Goal: Answer question/provide support: Share knowledge or assist other users

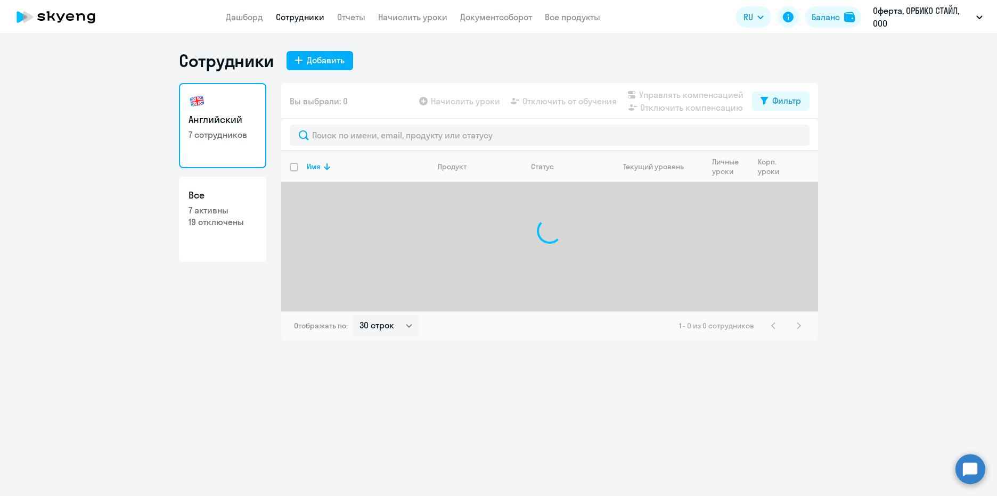
select select "30"
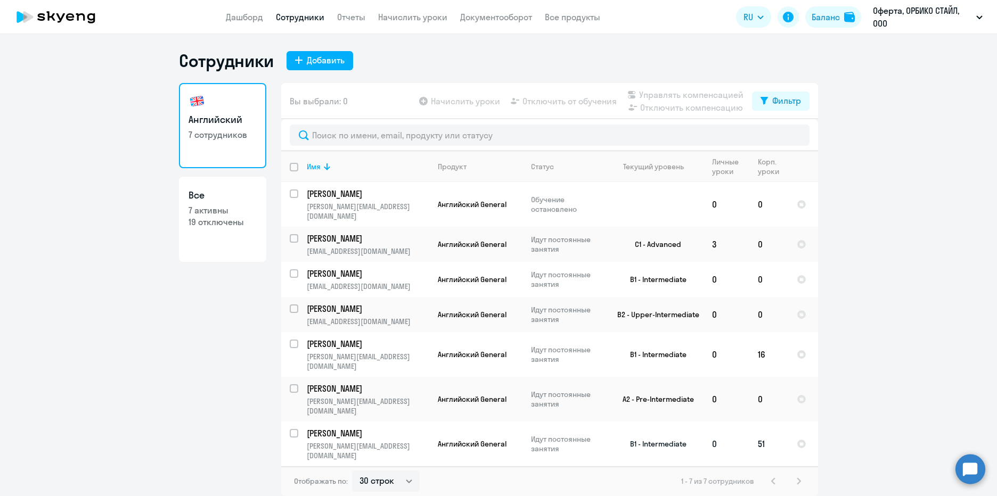
click at [390, 428] on p "[PERSON_NAME]" at bounding box center [367, 434] width 120 height 12
select select "english"
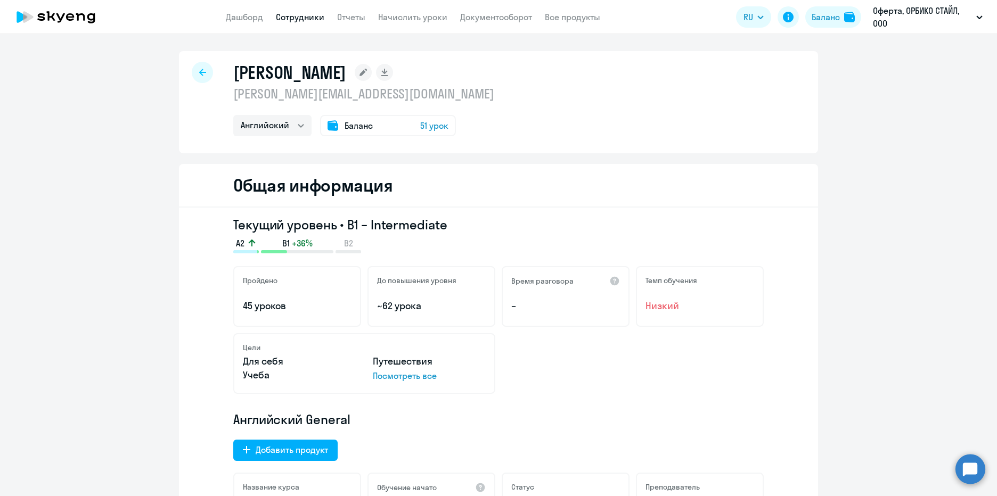
click at [426, 128] on span "51 урок" at bounding box center [434, 125] width 28 height 13
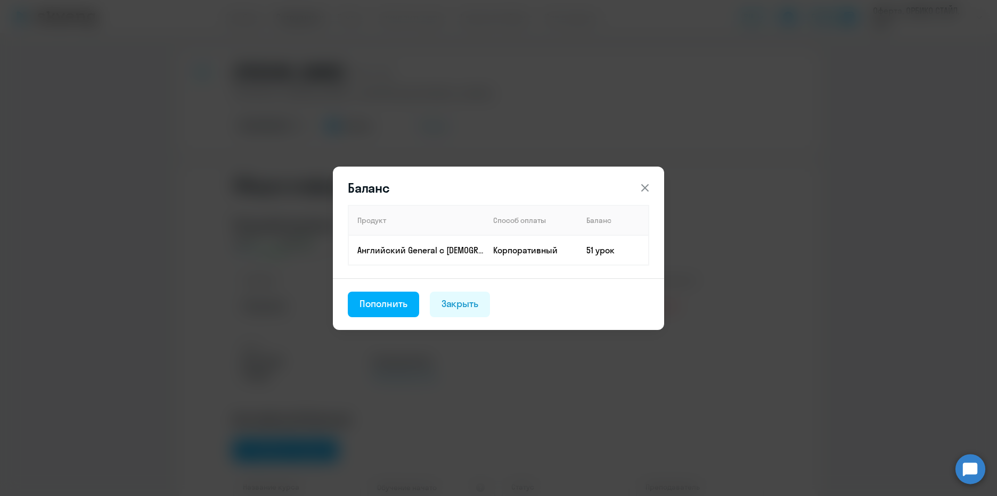
click at [640, 183] on icon at bounding box center [645, 188] width 13 height 13
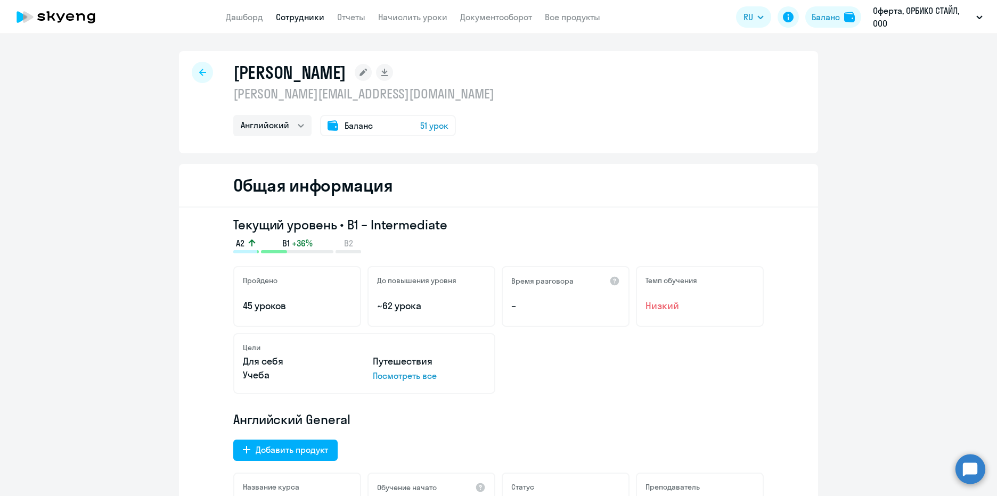
click at [970, 471] on circle at bounding box center [971, 469] width 30 height 30
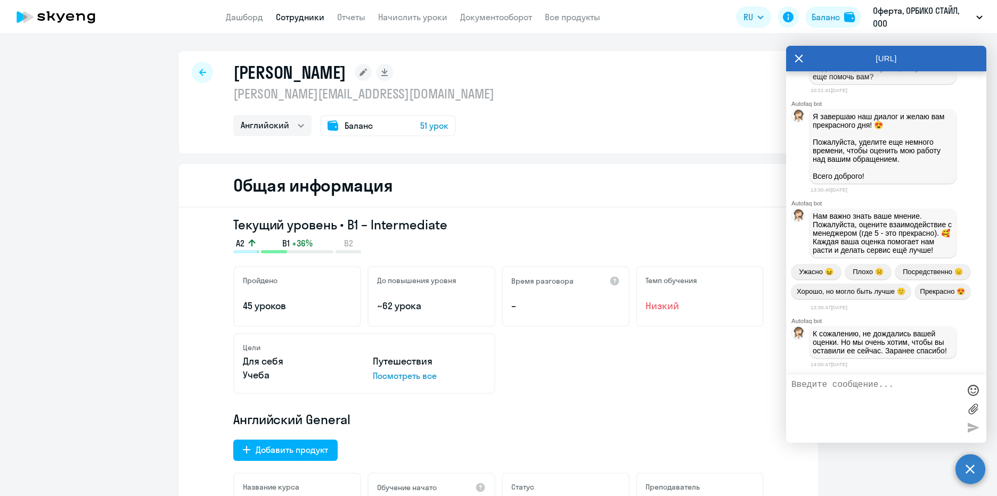
scroll to position [5605, 0]
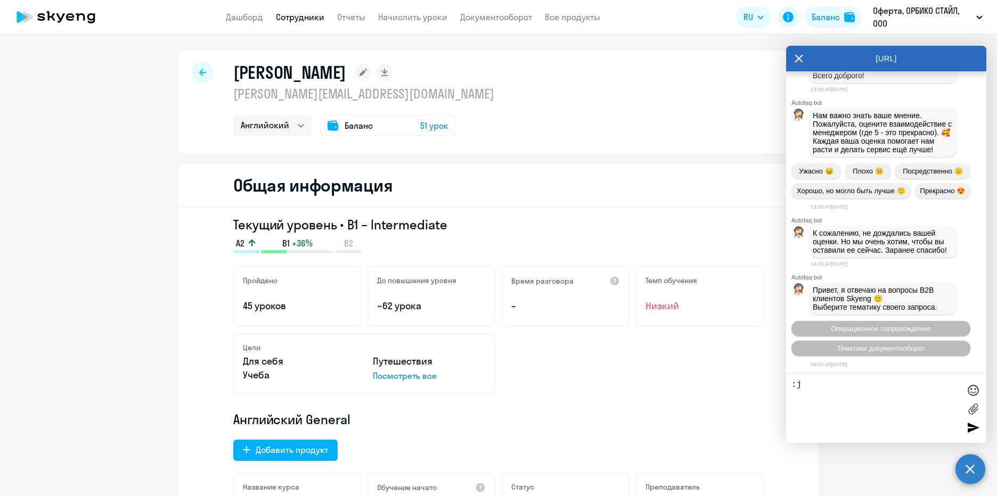
type textarea ":"
drag, startPoint x: 891, startPoint y: 394, endPoint x: 883, endPoint y: 395, distance: 8.1
click at [883, 395] on textarea "Добрый день, мне нужно перевести уроки от одного учника нескольким другим. как …" at bounding box center [876, 409] width 168 height 58
click at [885, 401] on textarea "Добрый день, мне нужно перевести уроки от одного учника нескольким другим. как …" at bounding box center [876, 409] width 168 height 58
click at [884, 405] on textarea "Добрый день, мне нужно перевести уроки от одного ученика нескольким другим. как…" at bounding box center [876, 409] width 168 height 58
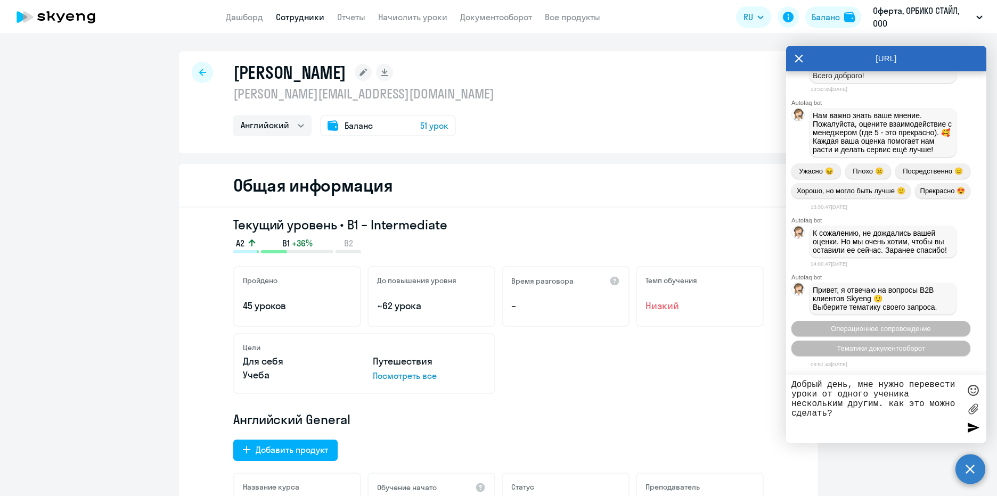
click at [893, 401] on textarea "Добрый день, мне нужно перевести уроки от одного ученика нескольким другим. как…" at bounding box center [876, 409] width 168 height 58
type textarea "Добрый день, мне нужно перевести уроки от одного ученика нескольким другим. Как…"
click at [975, 429] on div at bounding box center [973, 428] width 16 height 16
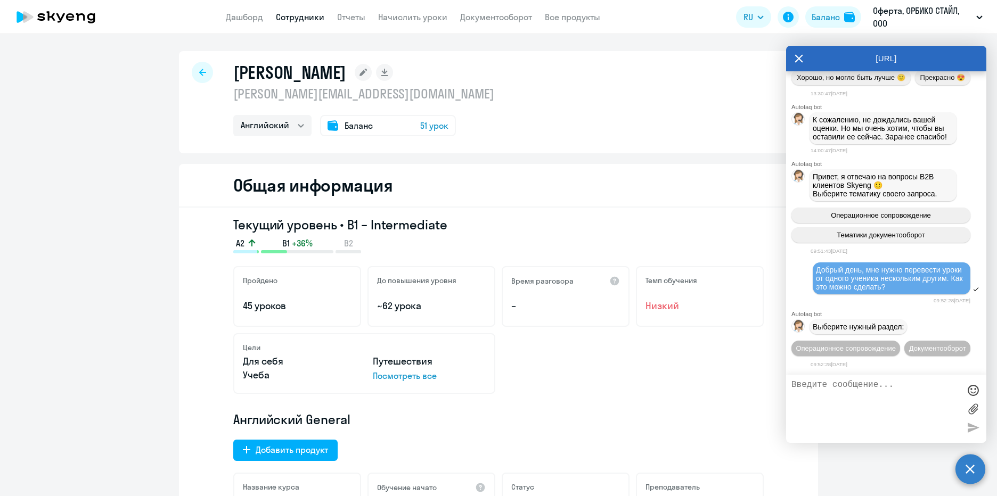
scroll to position [5738, 0]
click at [900, 341] on button "Операционное сопровождение" at bounding box center [846, 348] width 109 height 15
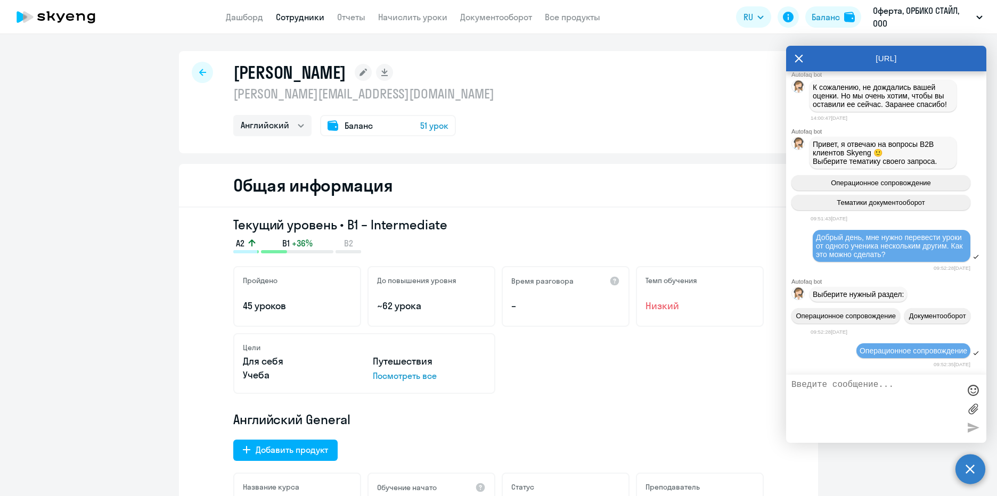
scroll to position [5854, 0]
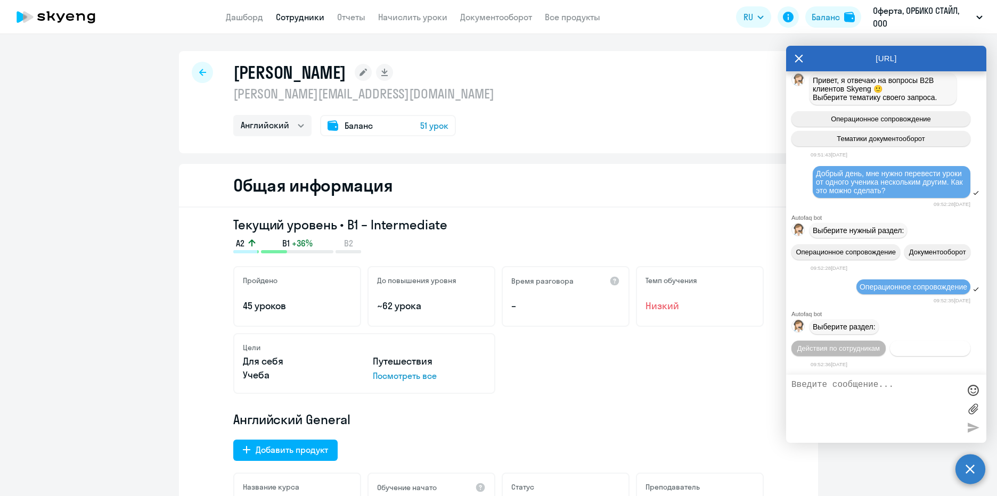
click at [913, 346] on button "Действия с балансом" at bounding box center [930, 348] width 80 height 15
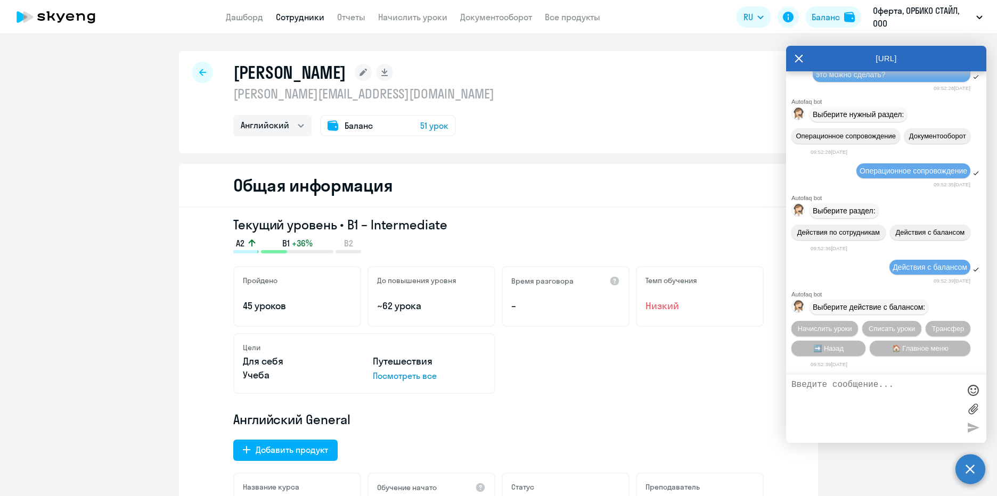
scroll to position [5972, 0]
click at [899, 328] on span "Списать уроки" at bounding box center [892, 329] width 46 height 8
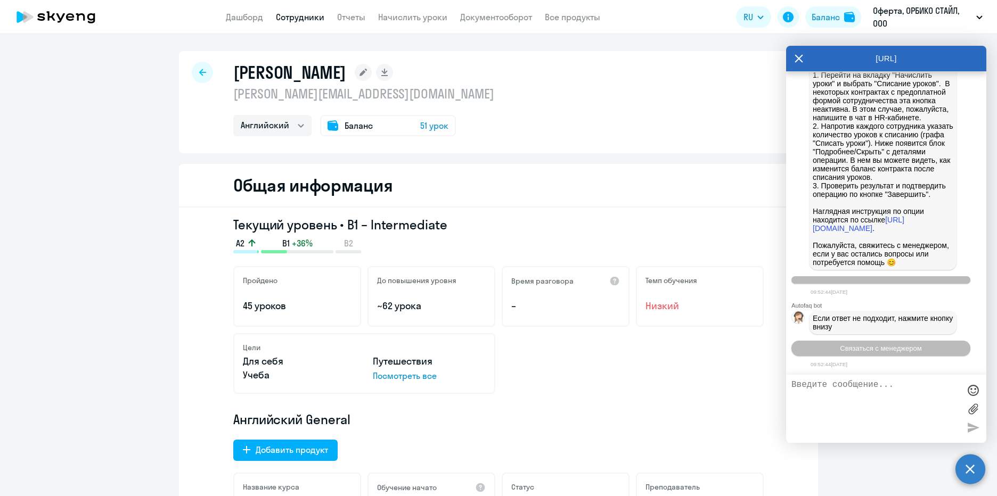
scroll to position [6460, 0]
click at [902, 352] on span "Связаться с менеджером" at bounding box center [880, 349] width 81 height 8
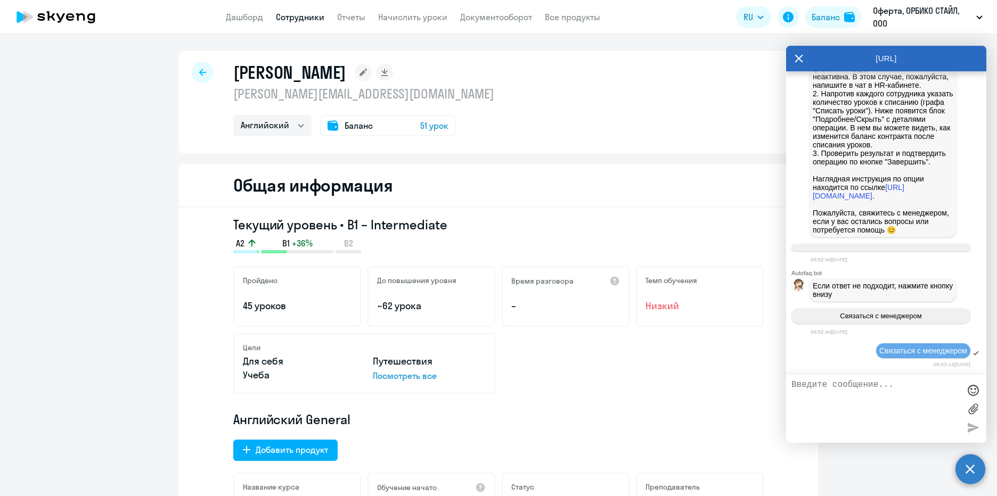
scroll to position [6492, 0]
click at [397, 15] on link "Начислить уроки" at bounding box center [412, 17] width 69 height 11
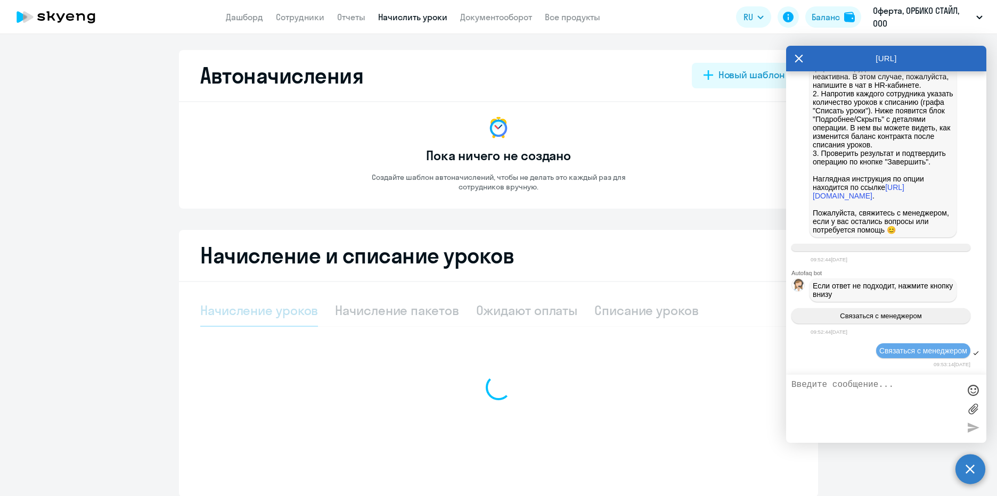
select select "10"
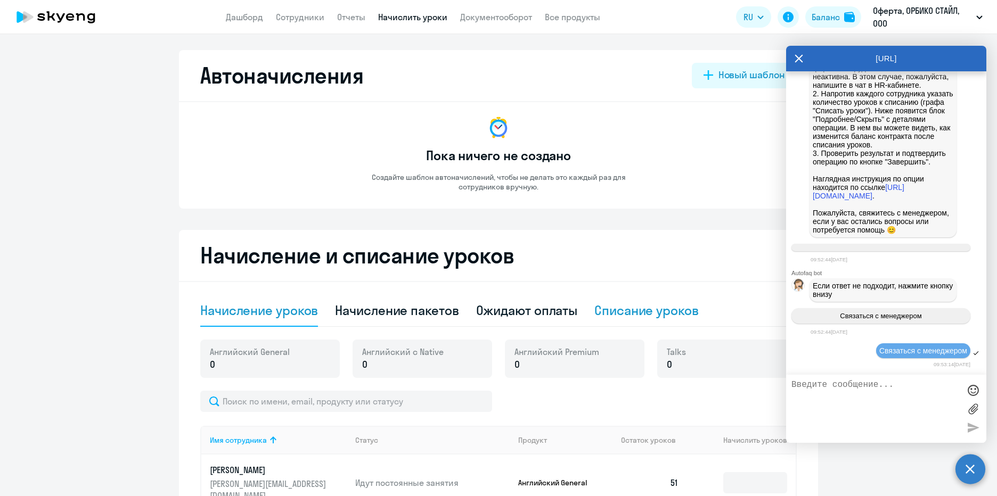
click at [678, 312] on div "Списание уроков" at bounding box center [646, 310] width 104 height 17
select select "10"
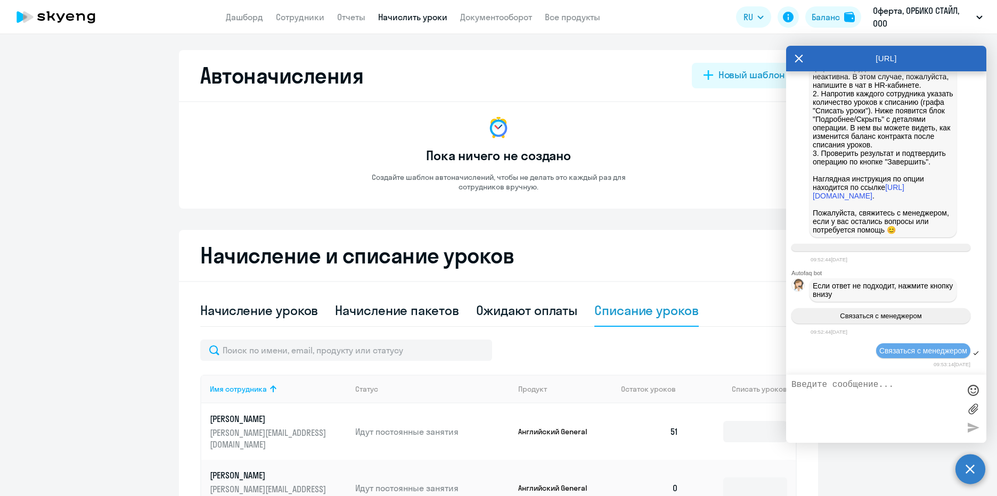
click at [795, 58] on div "[URL]" at bounding box center [886, 59] width 200 height 26
click at [758, 157] on app-empty-accrual-templates-state "Пока ничего не создано Создайте шаблон автоначислений, чтобы не делать это кажд…" at bounding box center [498, 153] width 597 height 77
click at [797, 56] on icon at bounding box center [799, 59] width 8 height 8
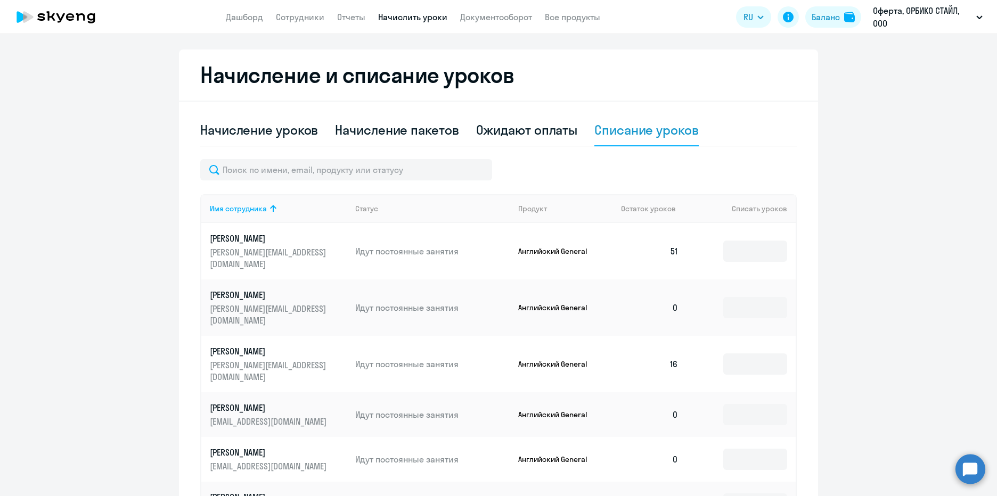
scroll to position [213, 0]
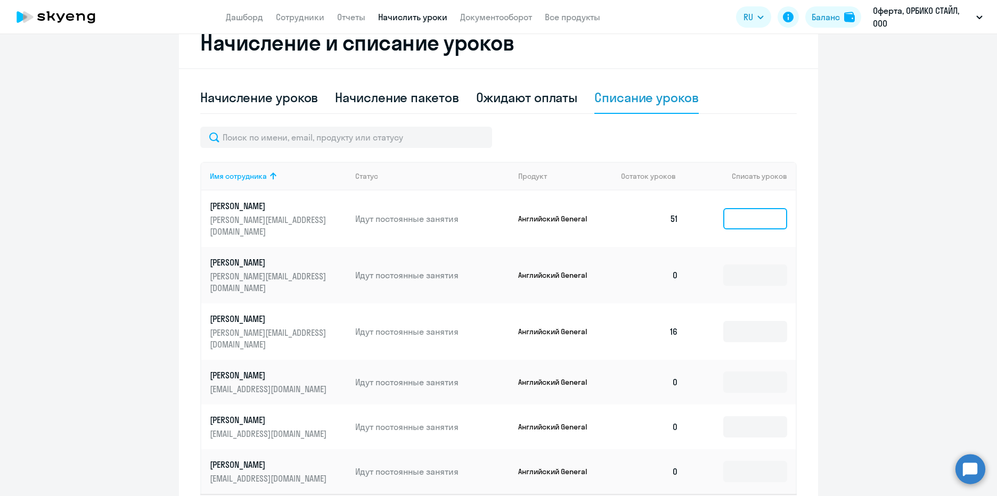
click at [751, 214] on input at bounding box center [755, 218] width 64 height 21
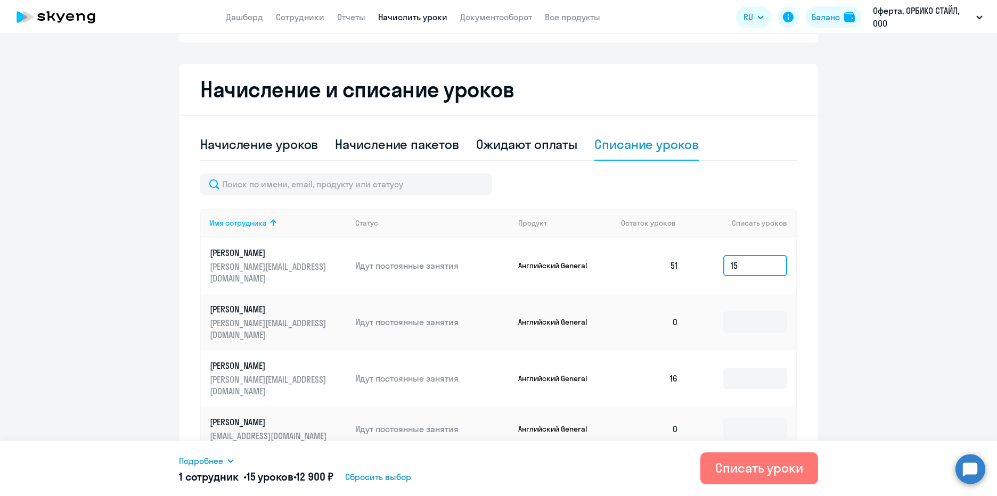
scroll to position [159, 0]
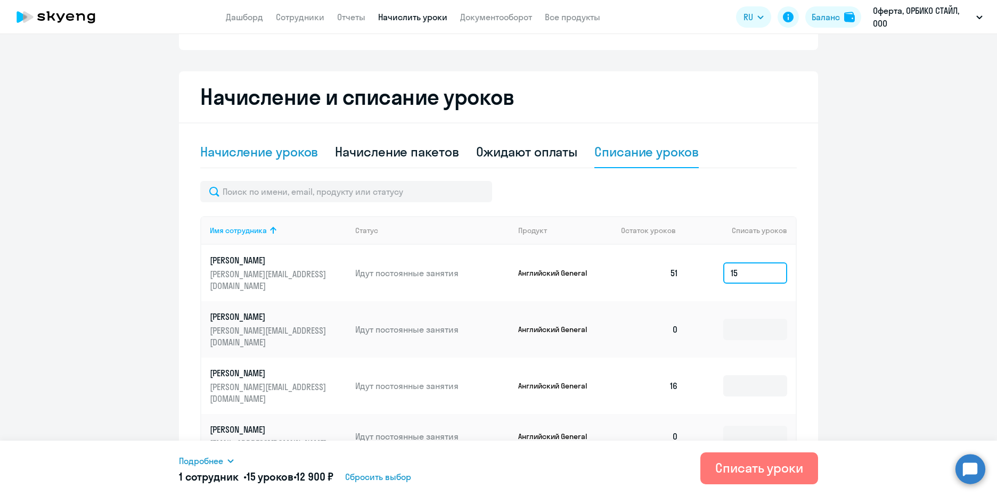
type input "15"
click at [274, 151] on div "Начисление уроков" at bounding box center [259, 151] width 118 height 17
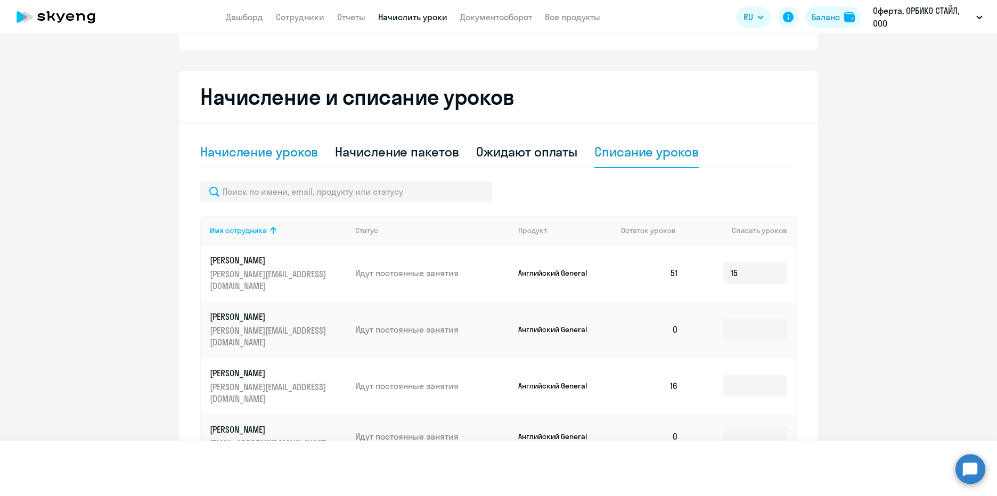
select select "10"
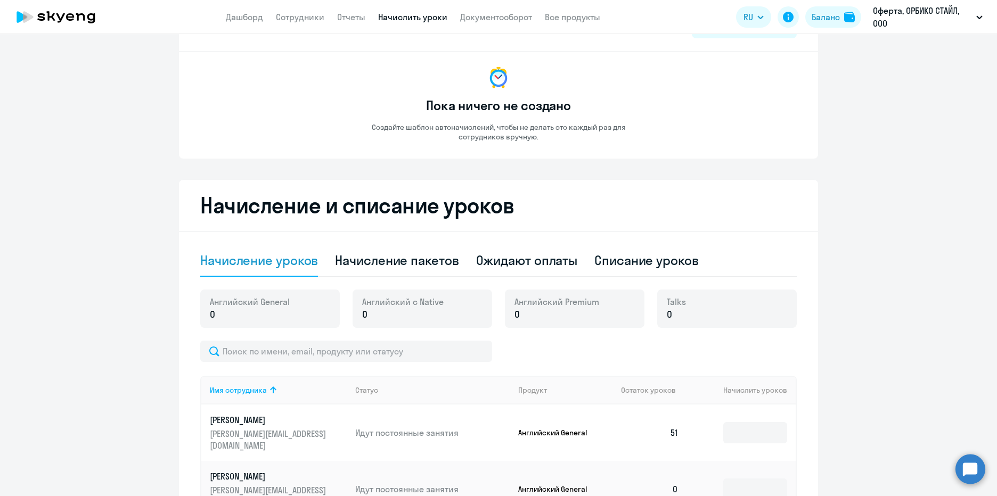
scroll to position [0, 0]
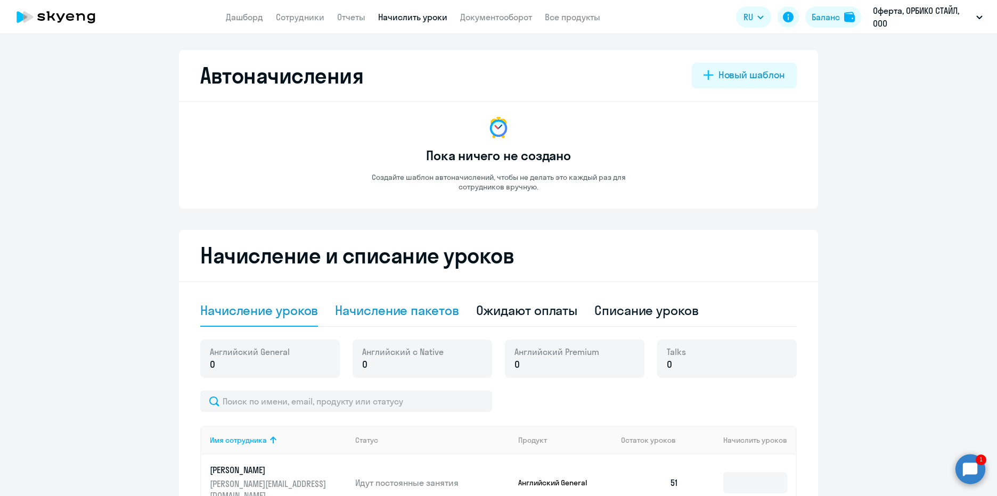
click at [444, 314] on div "Начисление пакетов" at bounding box center [397, 310] width 124 height 17
select select "10"
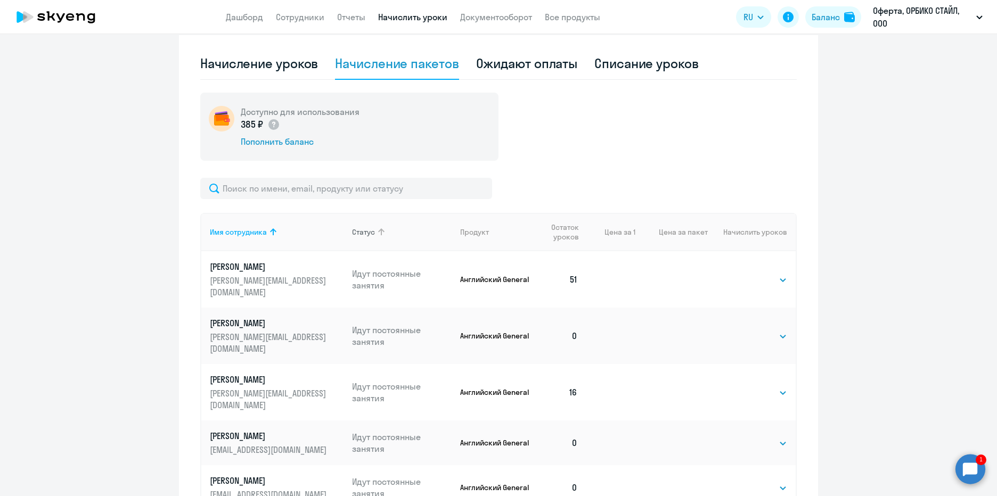
scroll to position [40, 0]
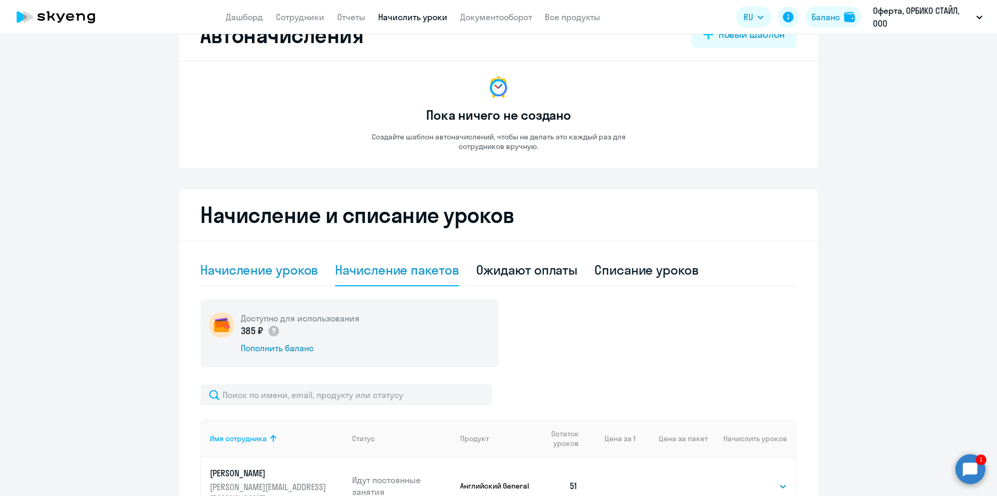
click at [305, 268] on div "Начисление уроков" at bounding box center [259, 270] width 118 height 17
select select "10"
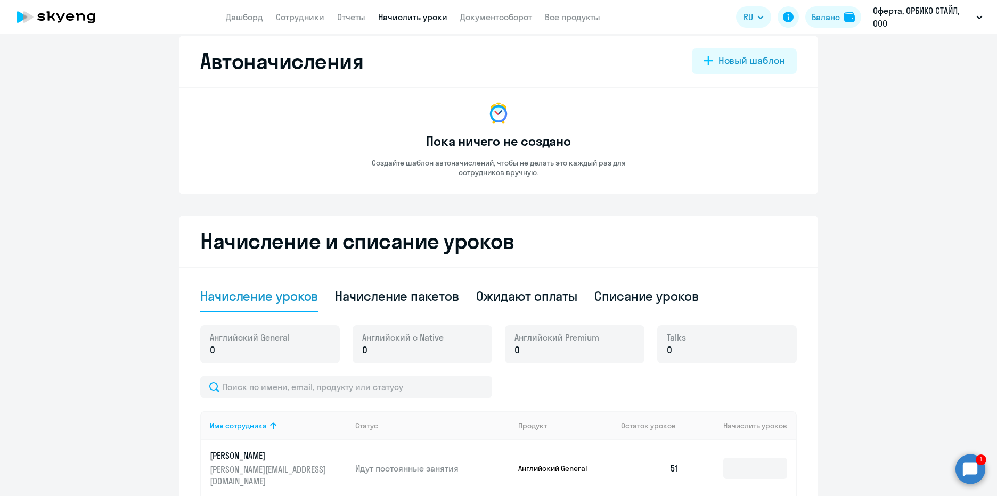
scroll to position [0, 0]
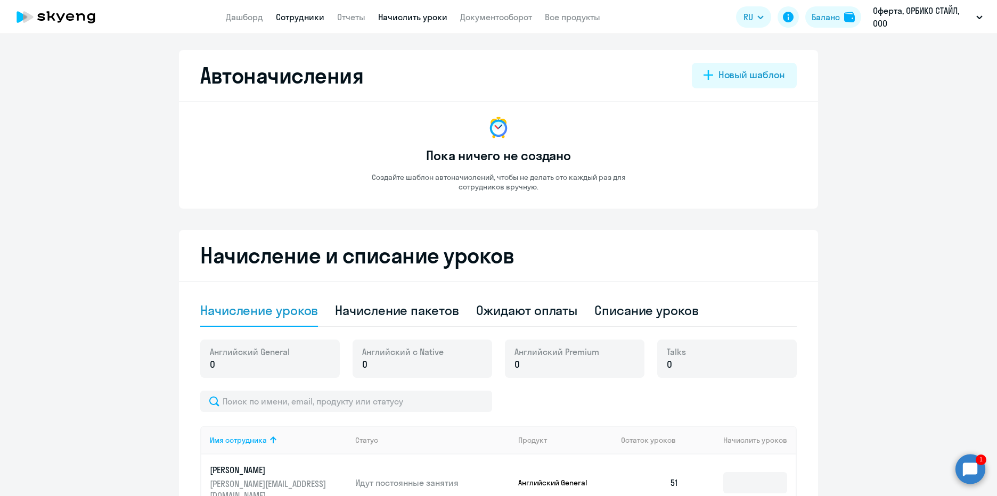
click at [300, 20] on link "Сотрудники" at bounding box center [300, 17] width 48 height 11
select select "30"
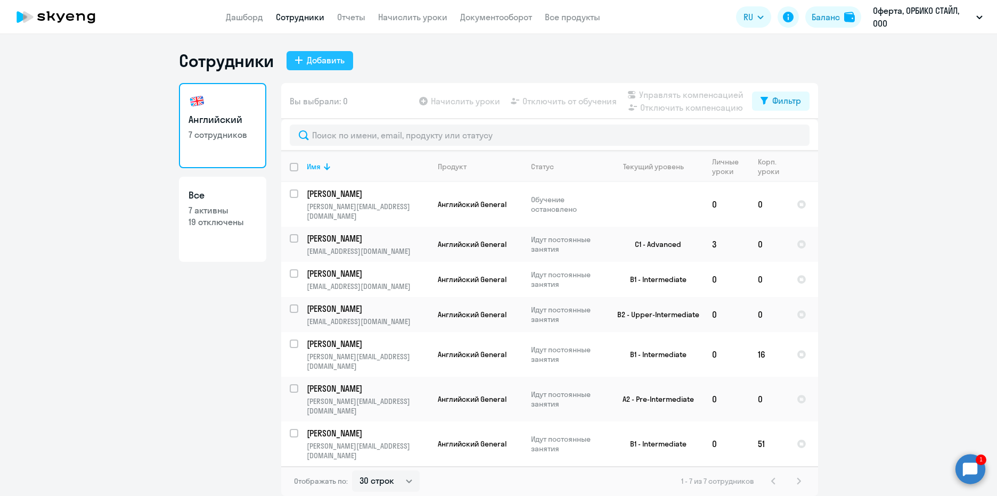
click at [312, 64] on div "Добавить" at bounding box center [326, 60] width 38 height 13
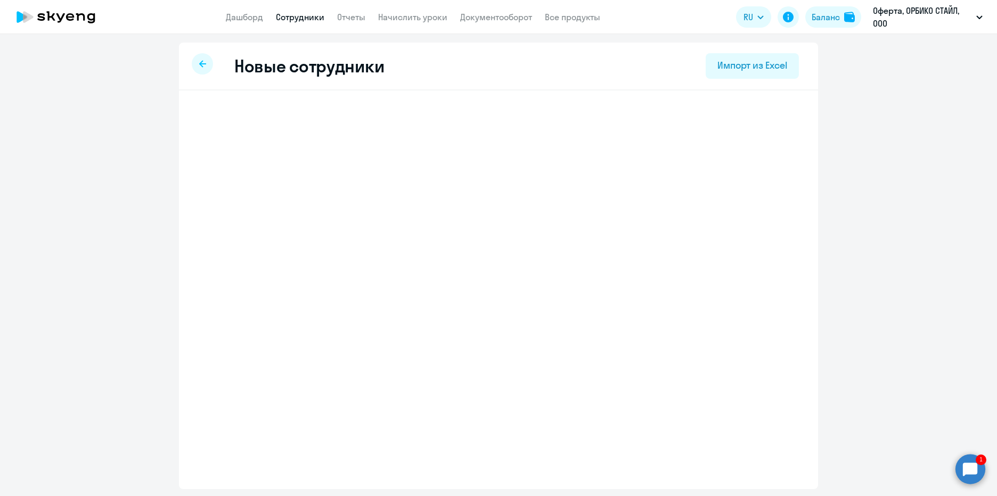
select select "english_adult_not_native_speaker"
select select "3"
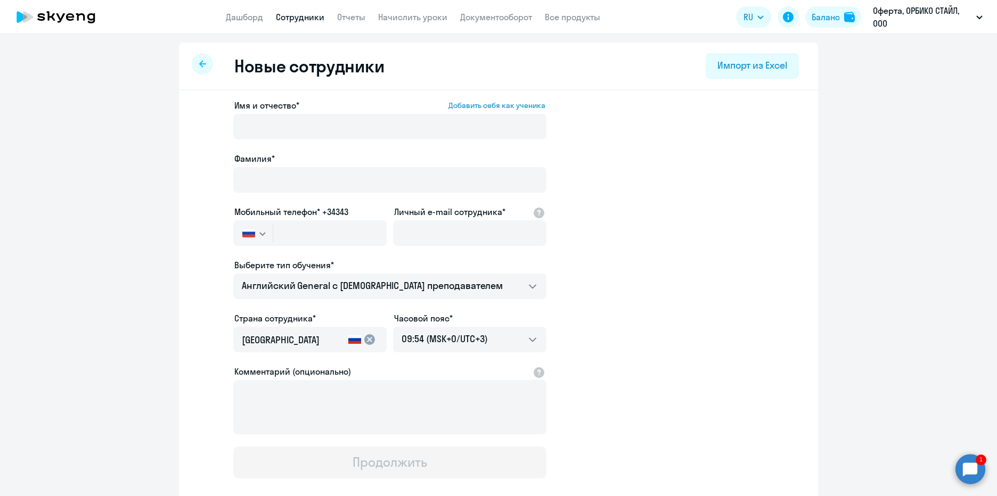
click at [877, 118] on ng-component "Новые сотрудники Импорт из Excel Имя и отчество* Добавить себя как ученика [PER…" at bounding box center [498, 301] width 997 height 516
click at [199, 66] on icon at bounding box center [202, 63] width 7 height 7
select select "30"
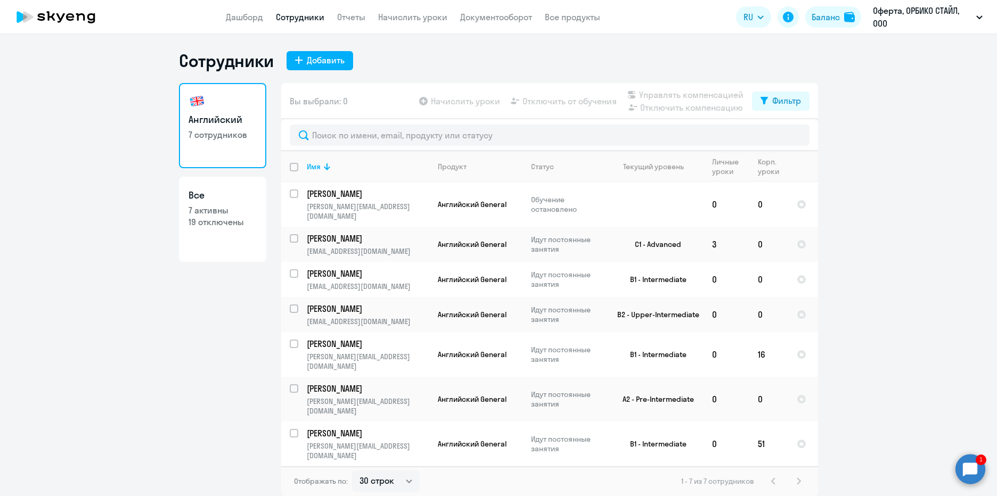
click at [218, 213] on p "7 активны" at bounding box center [223, 211] width 68 height 12
select select "30"
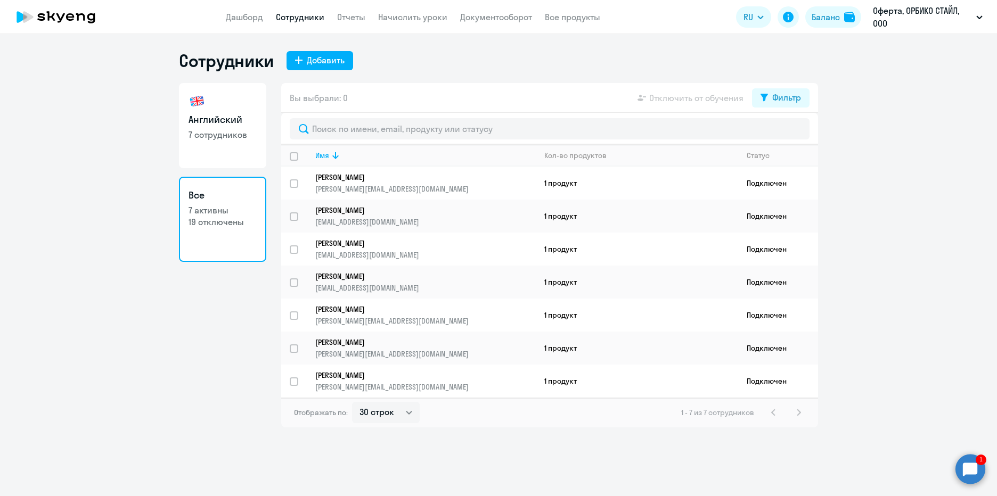
click at [230, 227] on p "19 отключены" at bounding box center [223, 222] width 68 height 12
click at [790, 99] on div "Фильтр" at bounding box center [786, 97] width 29 height 13
click at [800, 128] on span at bounding box center [792, 132] width 18 height 11
click at [783, 132] on input "checkbox" at bounding box center [782, 132] width 1 height 1
checkbox input "true"
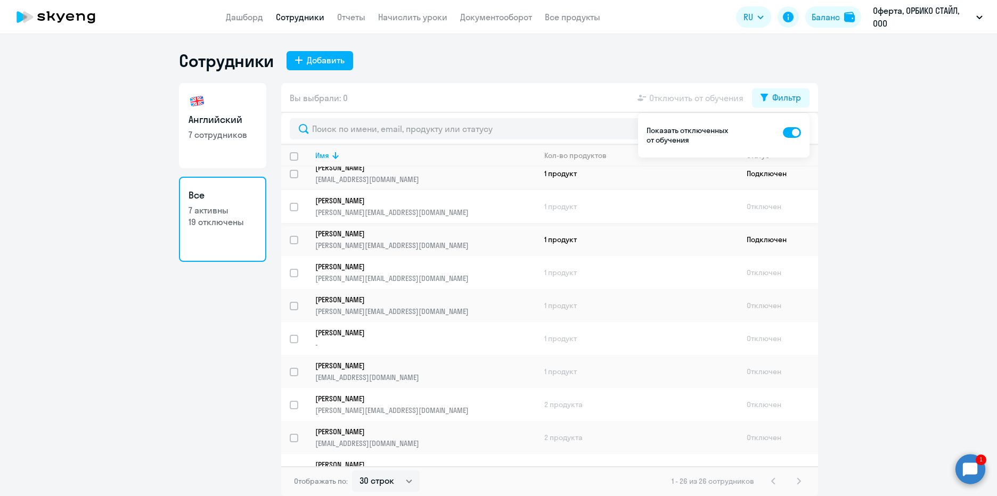
scroll to position [213, 0]
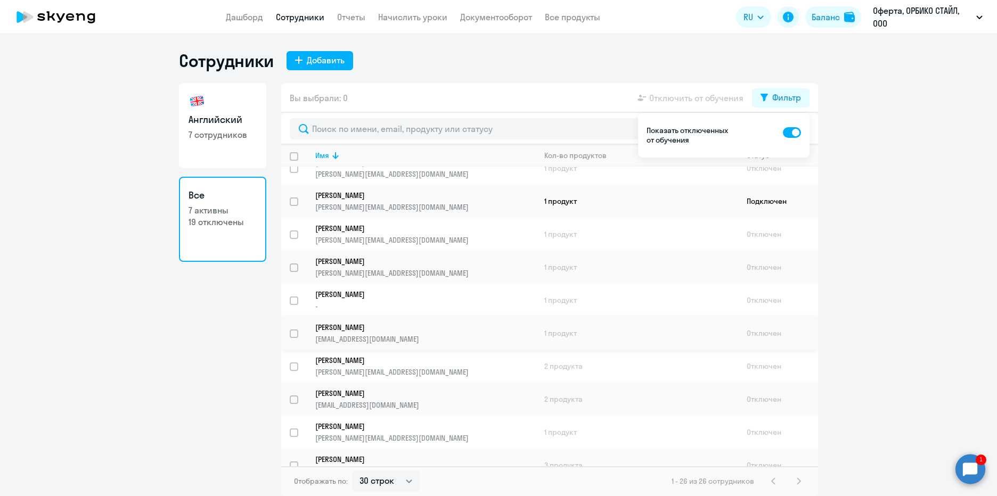
click at [295, 334] on input "select row 17792268" at bounding box center [300, 340] width 21 height 21
checkbox input "true"
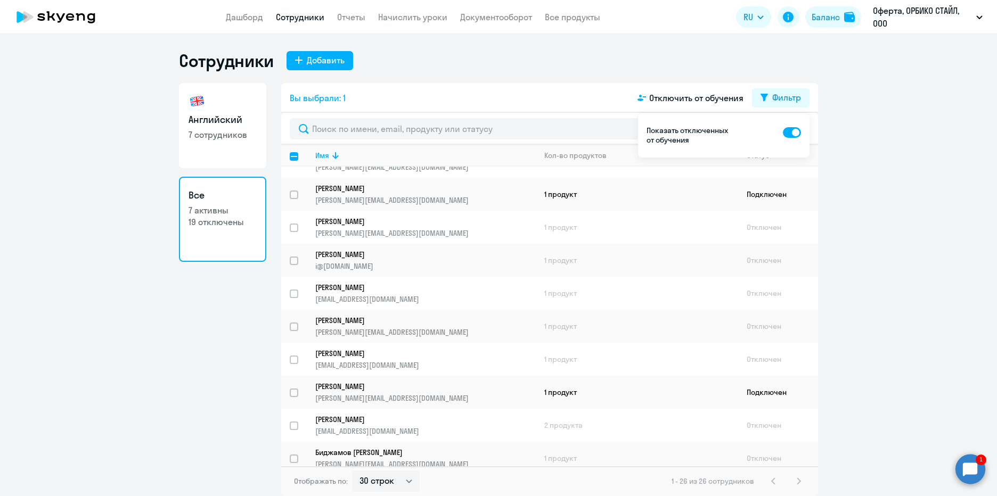
scroll to position [559, 0]
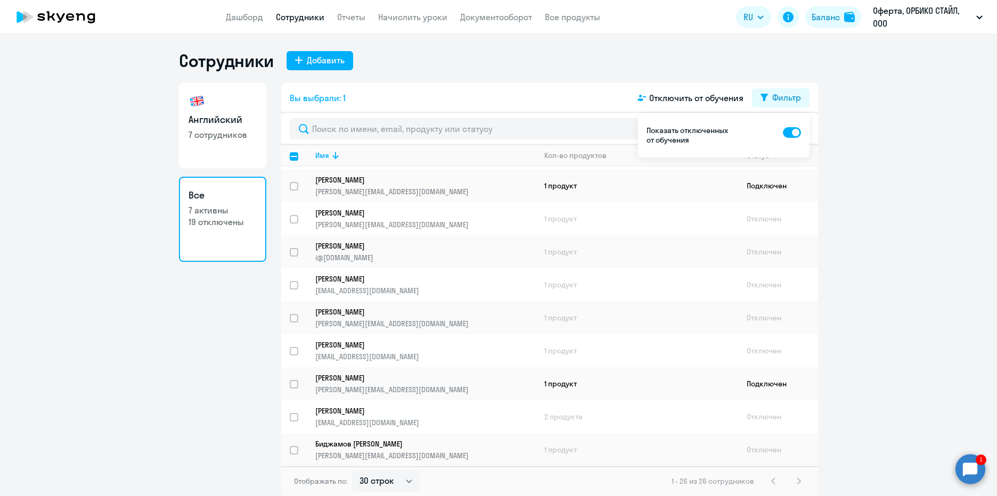
click at [910, 325] on ng-component "Сотрудники Добавить Английский 7 сотрудников Все 7 активны 19 отключены Вы выбр…" at bounding box center [498, 273] width 997 height 446
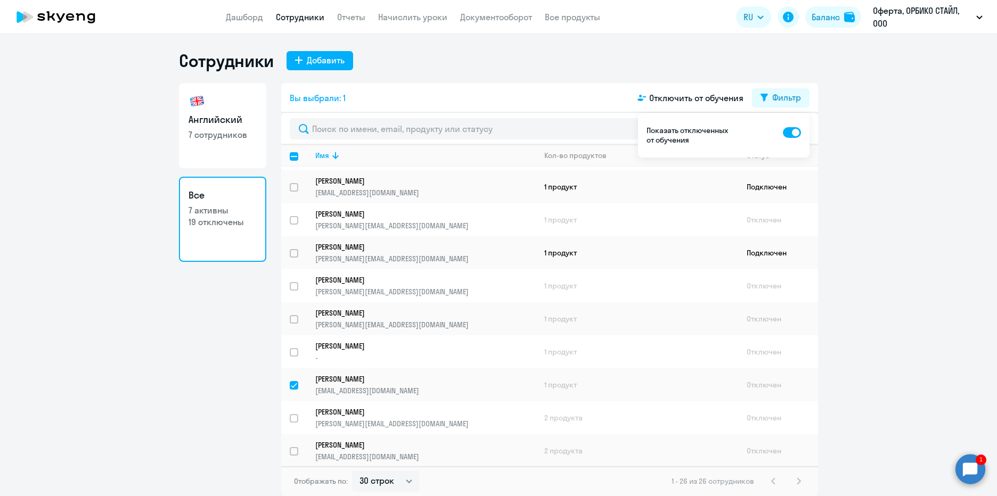
scroll to position [133, 0]
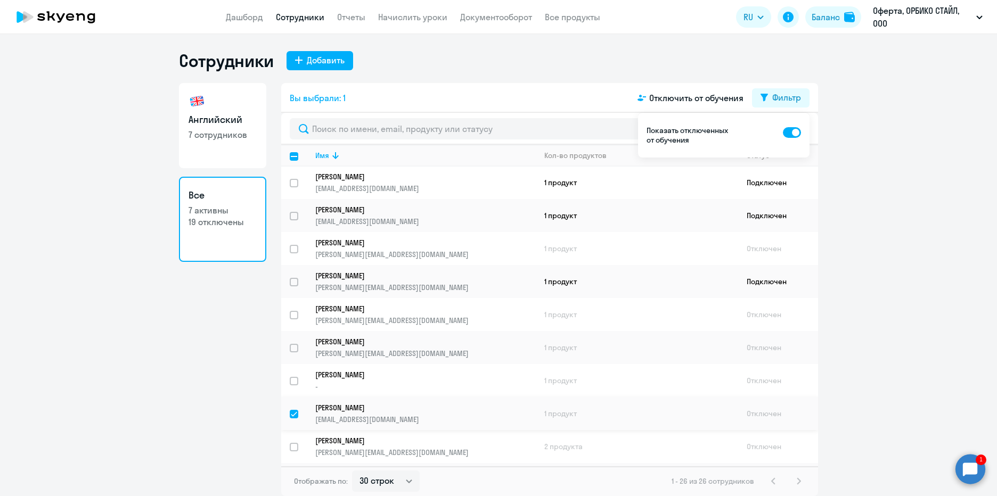
click at [375, 407] on p "[PERSON_NAME]" at bounding box center [418, 408] width 206 height 10
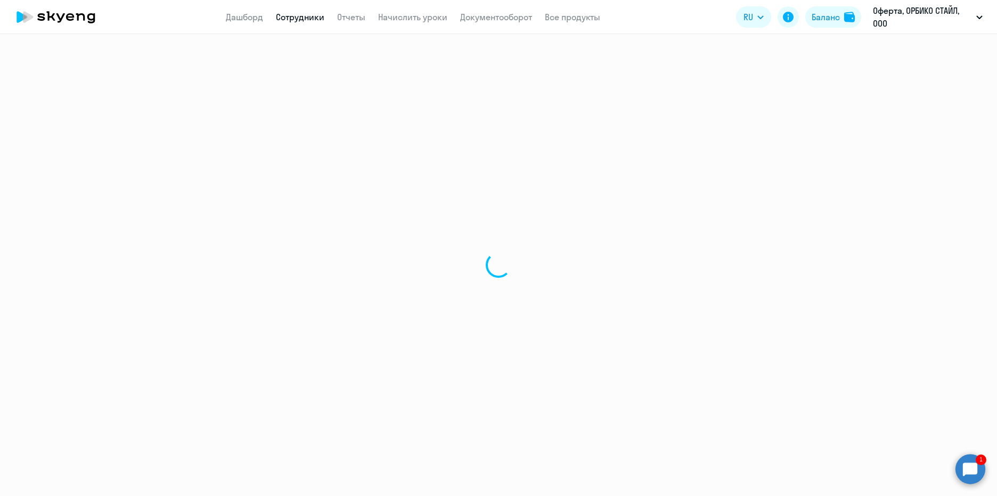
select select "english"
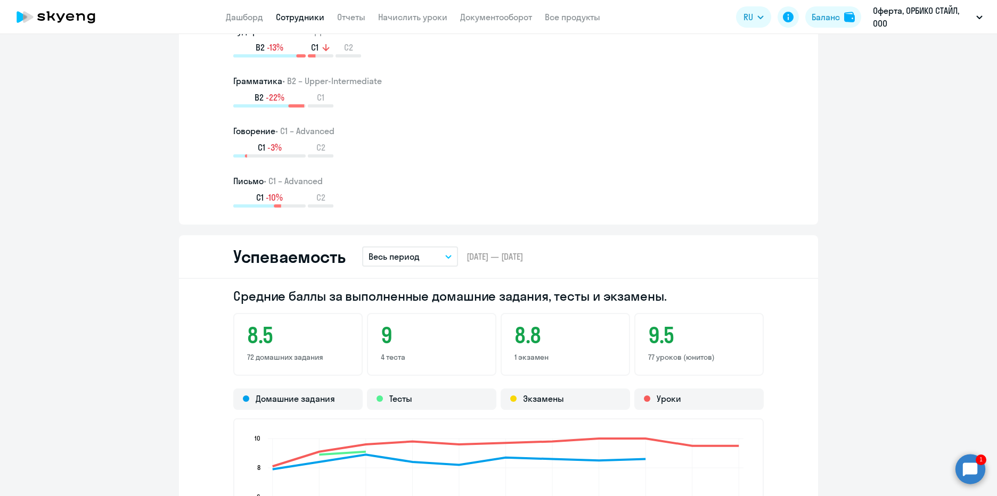
scroll to position [718, 0]
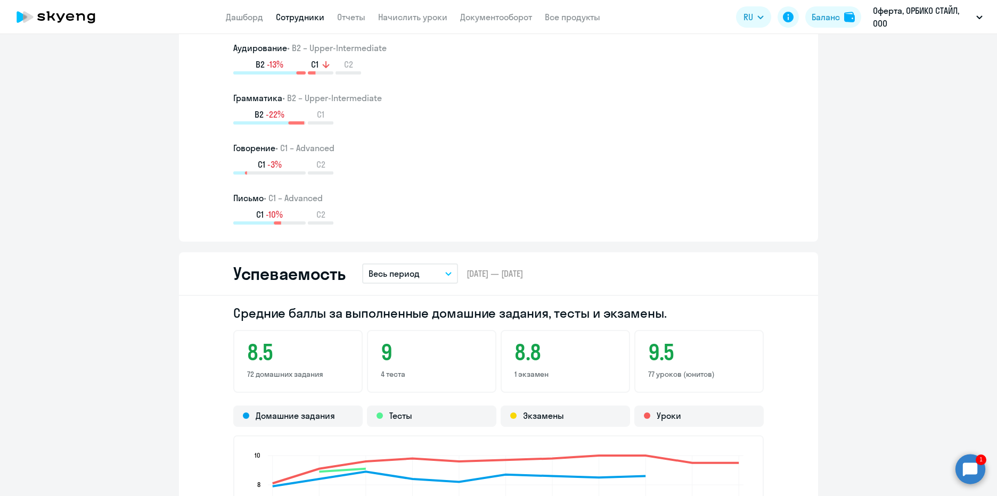
click at [958, 471] on circle at bounding box center [971, 469] width 30 height 30
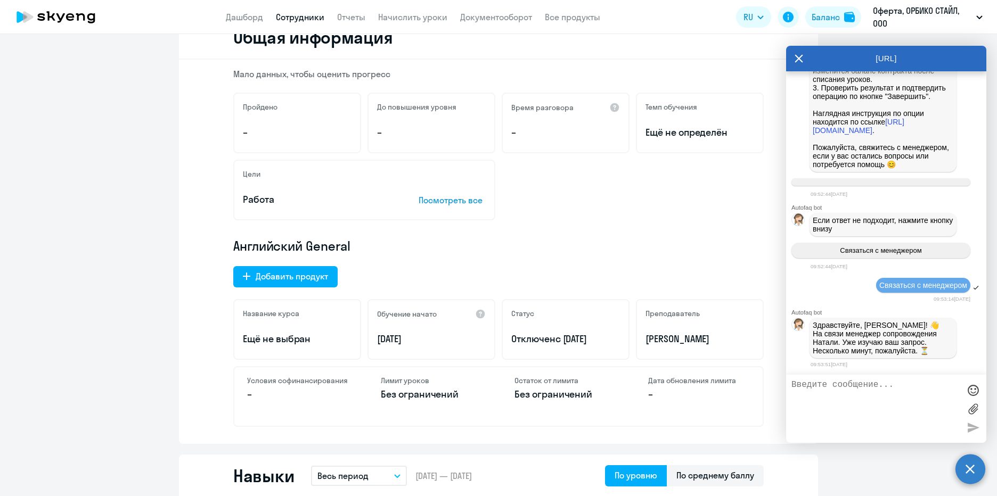
scroll to position [160, 0]
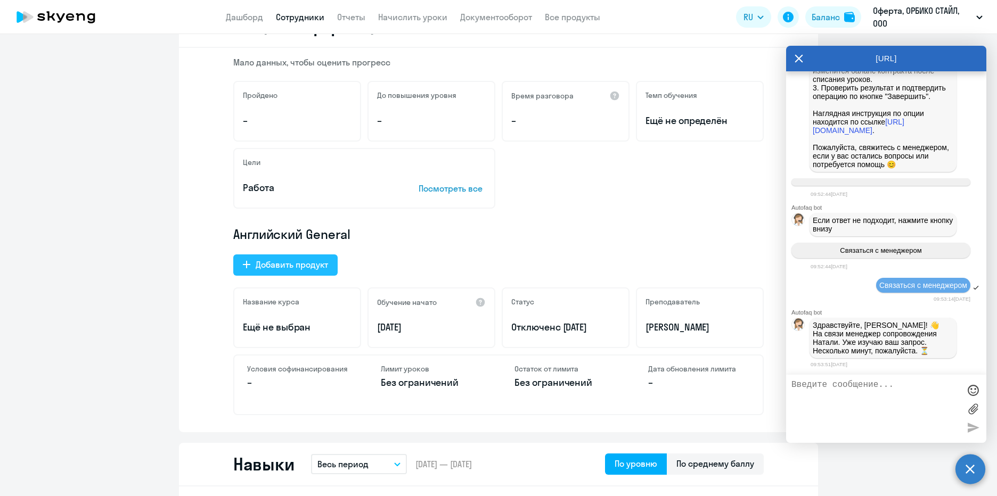
click at [314, 264] on div "Добавить продукт" at bounding box center [292, 264] width 72 height 13
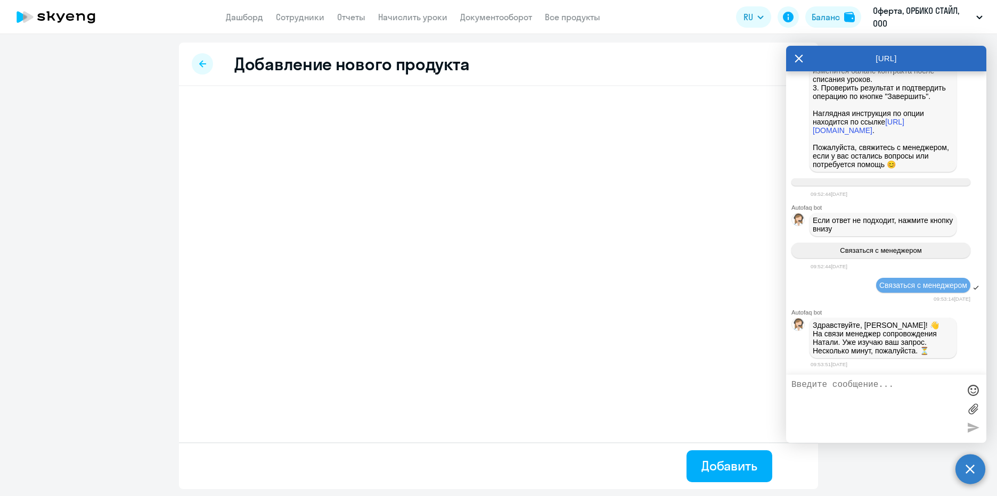
click at [797, 54] on icon at bounding box center [799, 59] width 9 height 26
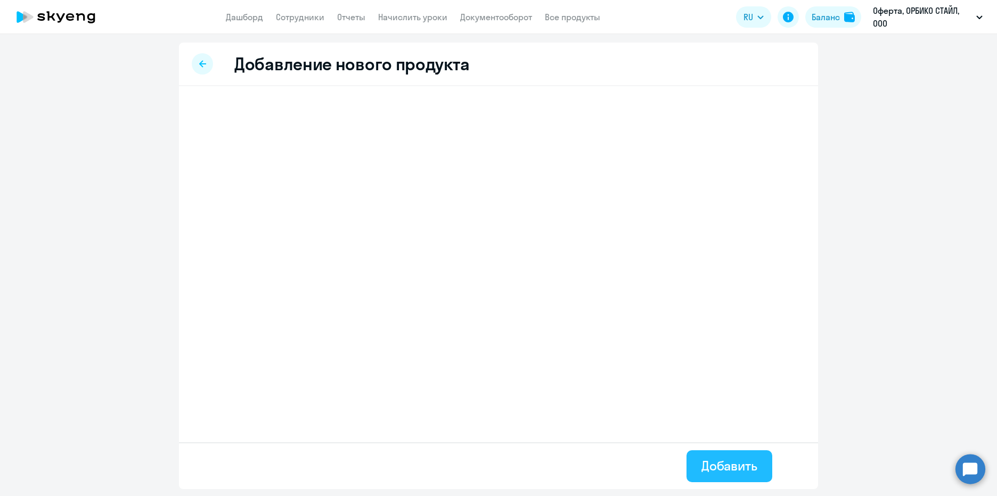
click at [740, 464] on div "Добавить" at bounding box center [730, 466] width 56 height 17
click at [199, 62] on icon at bounding box center [202, 63] width 7 height 7
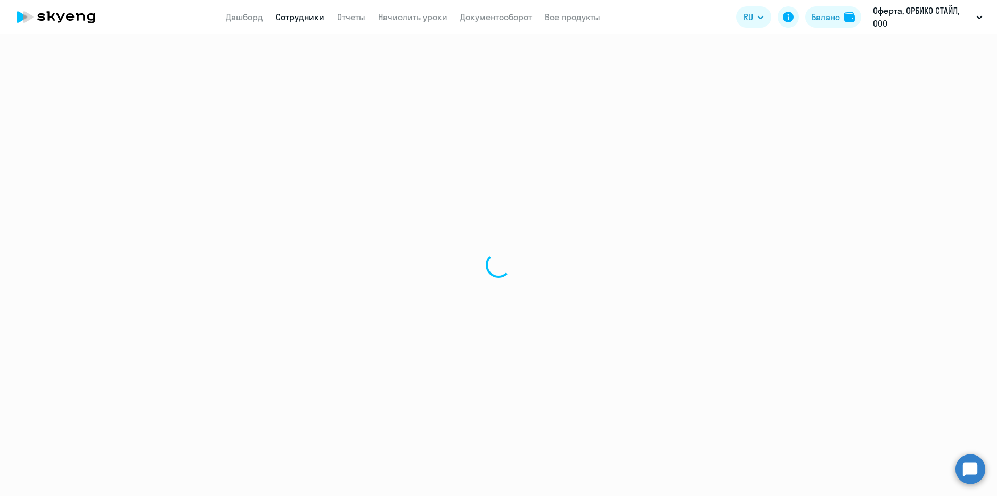
select select "english"
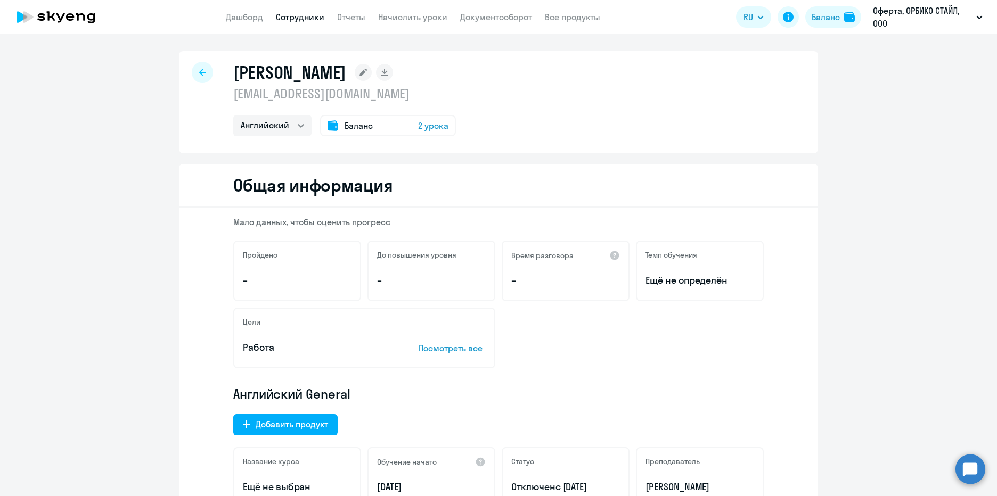
click at [430, 127] on span "2 урока" at bounding box center [433, 125] width 30 height 13
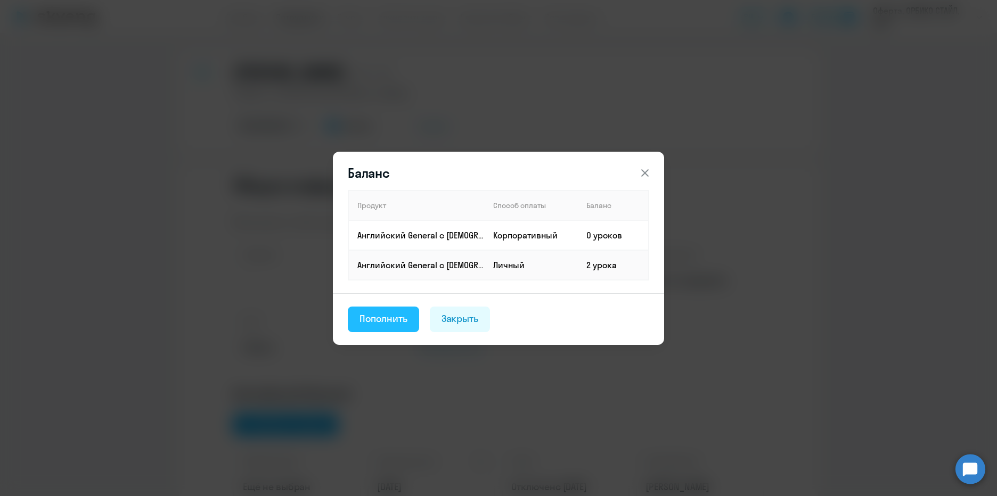
click at [399, 317] on div "Пополнить" at bounding box center [384, 319] width 48 height 14
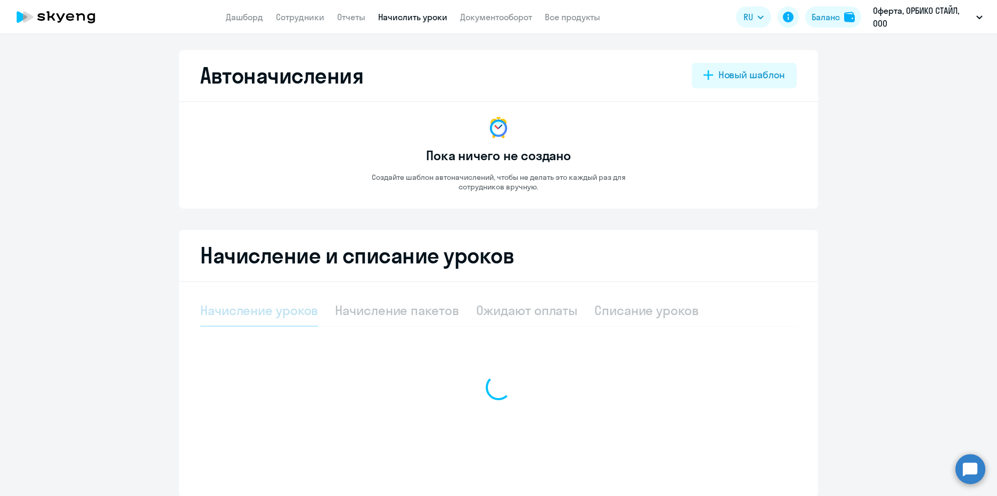
select select "10"
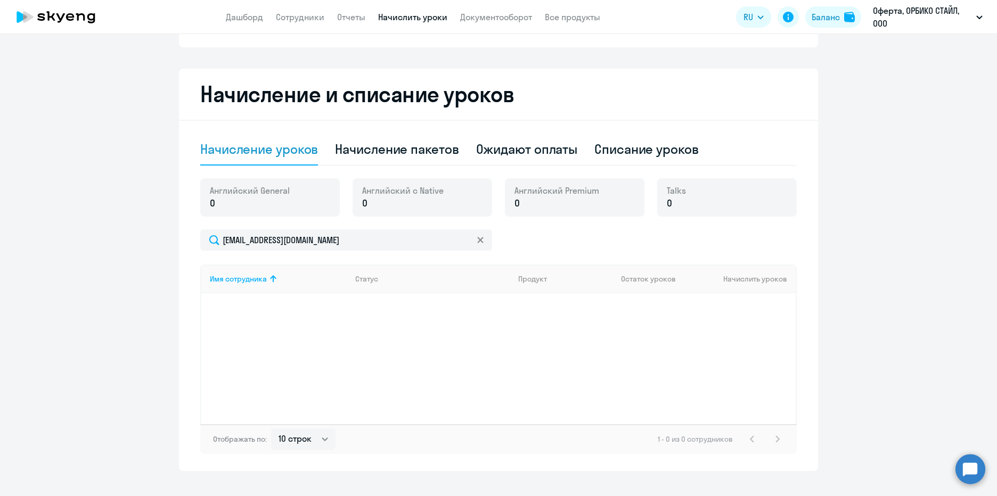
scroll to position [179, 0]
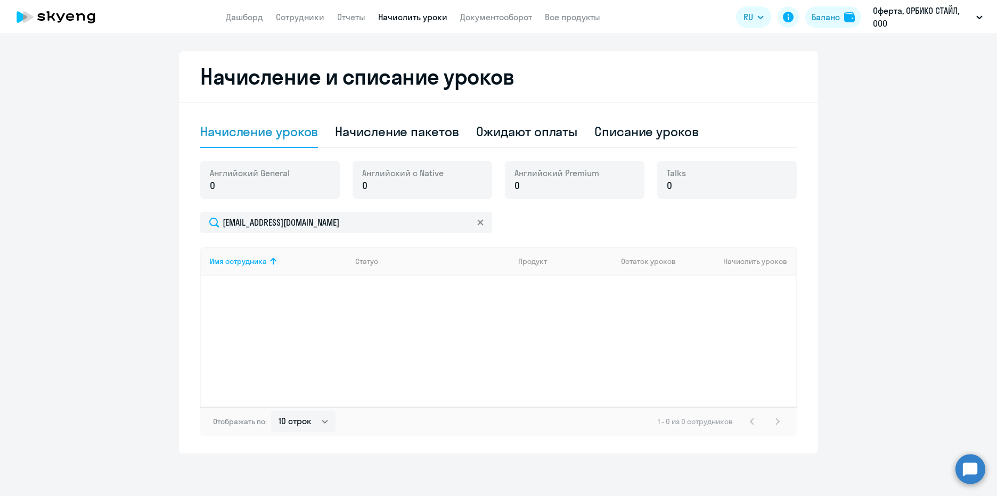
click at [246, 187] on p "0" at bounding box center [250, 186] width 80 height 14
click at [442, 136] on div "Начисление пакетов" at bounding box center [397, 131] width 124 height 17
select select "10"
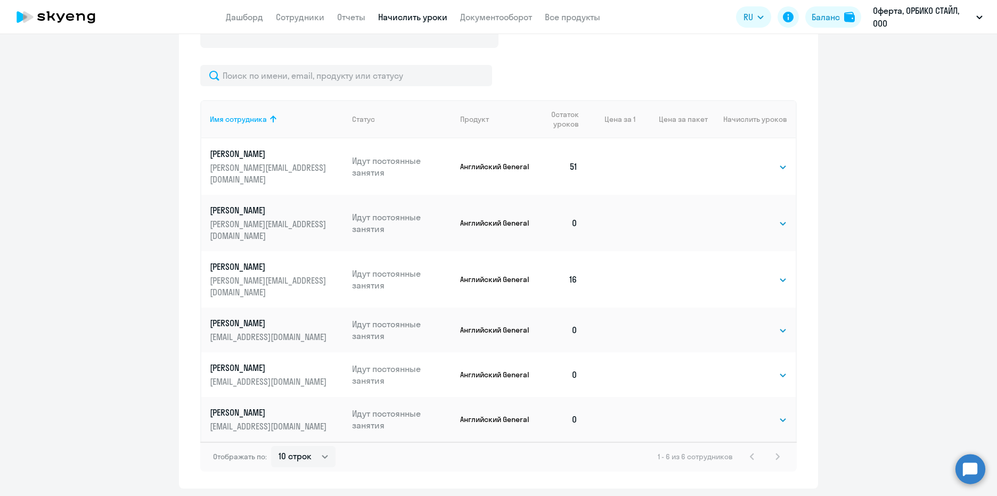
scroll to position [94, 0]
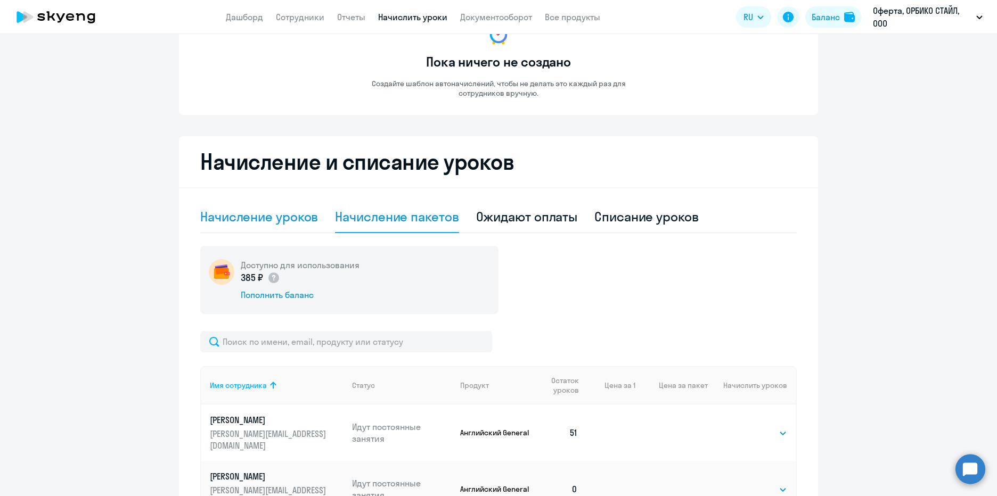
click at [296, 216] on div "Начисление уроков" at bounding box center [259, 216] width 118 height 17
select select "10"
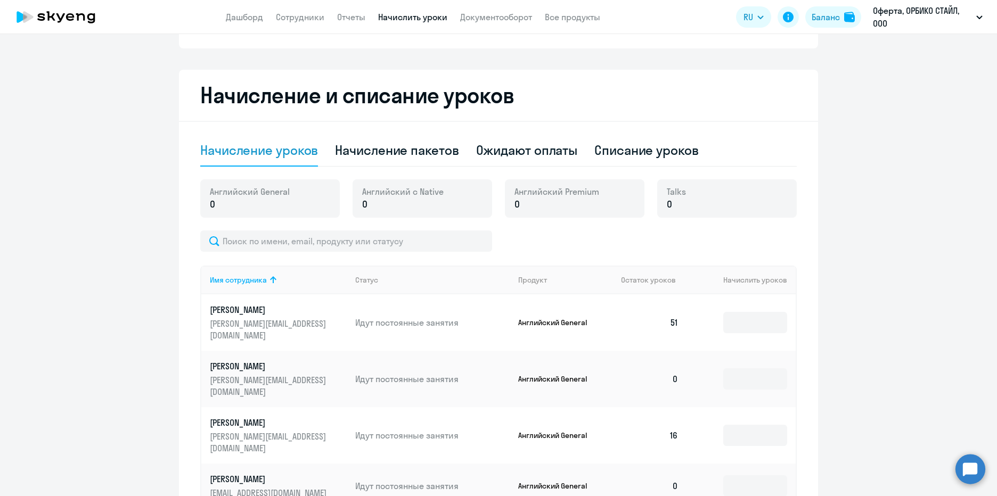
scroll to position [103, 0]
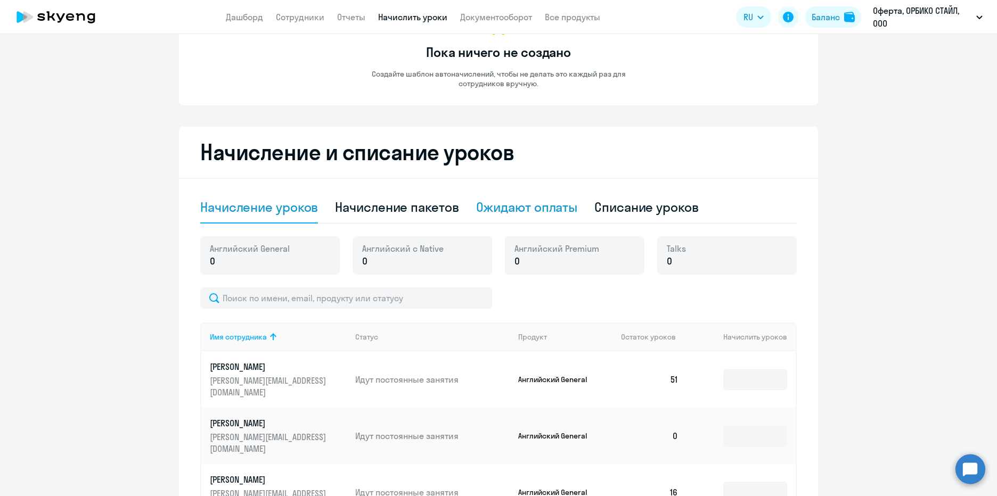
click at [531, 205] on div "Ожидают оплаты" at bounding box center [527, 207] width 102 height 17
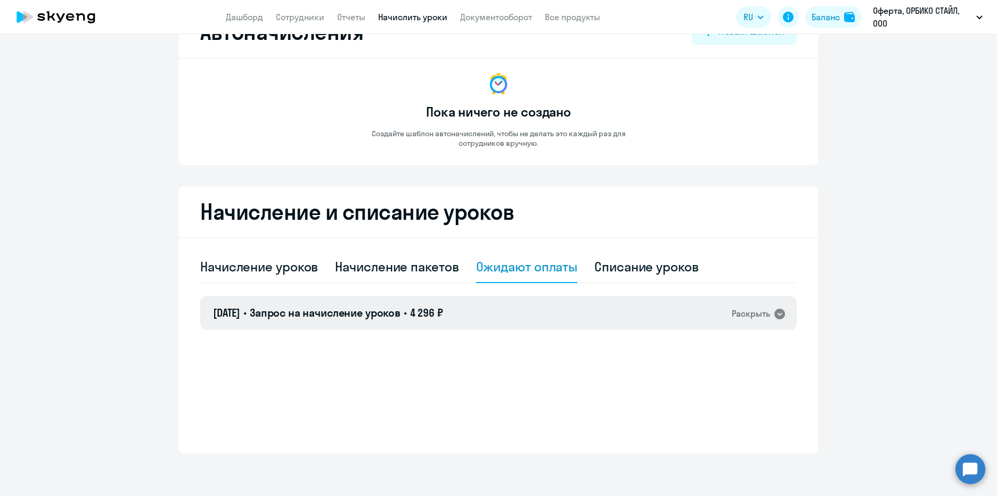
click at [774, 315] on icon at bounding box center [779, 314] width 11 height 11
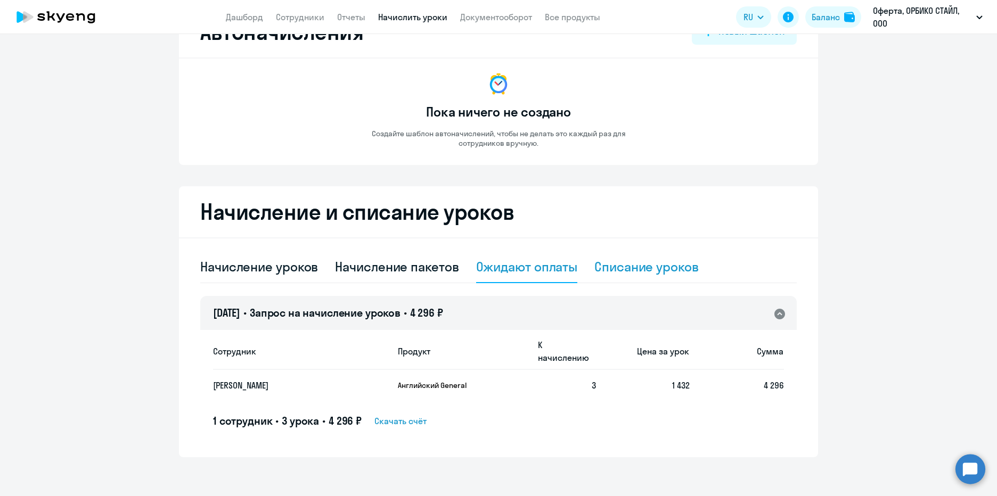
click at [628, 268] on div "Списание уроков" at bounding box center [646, 266] width 104 height 17
select select "10"
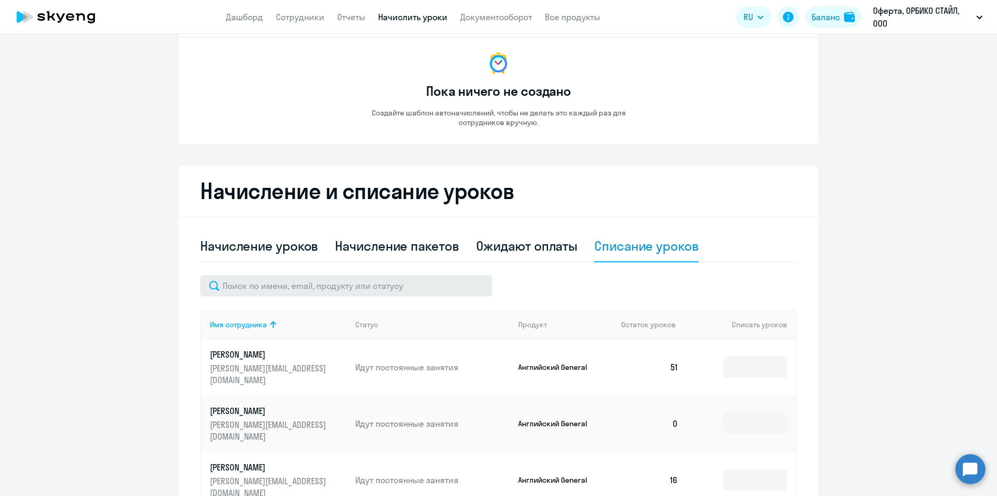
scroll to position [50, 0]
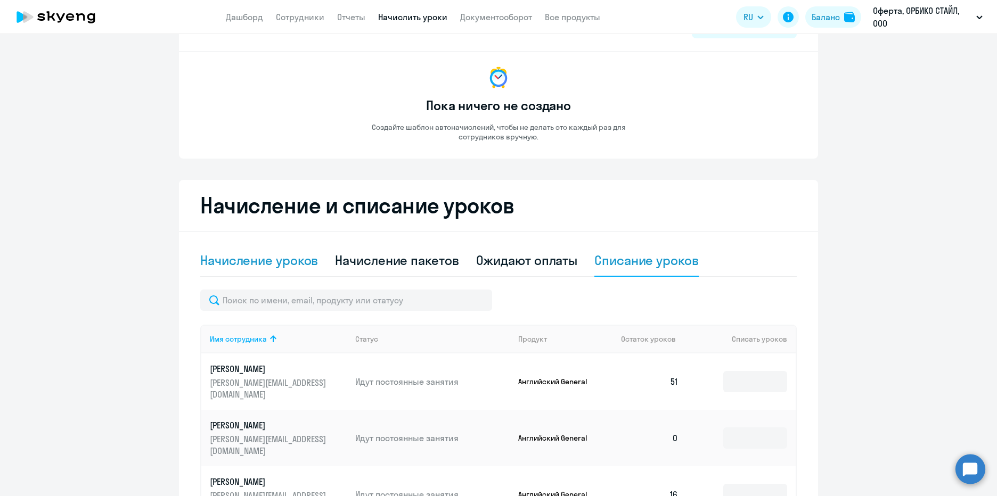
click at [281, 256] on div "Начисление уроков" at bounding box center [259, 260] width 118 height 17
select select "10"
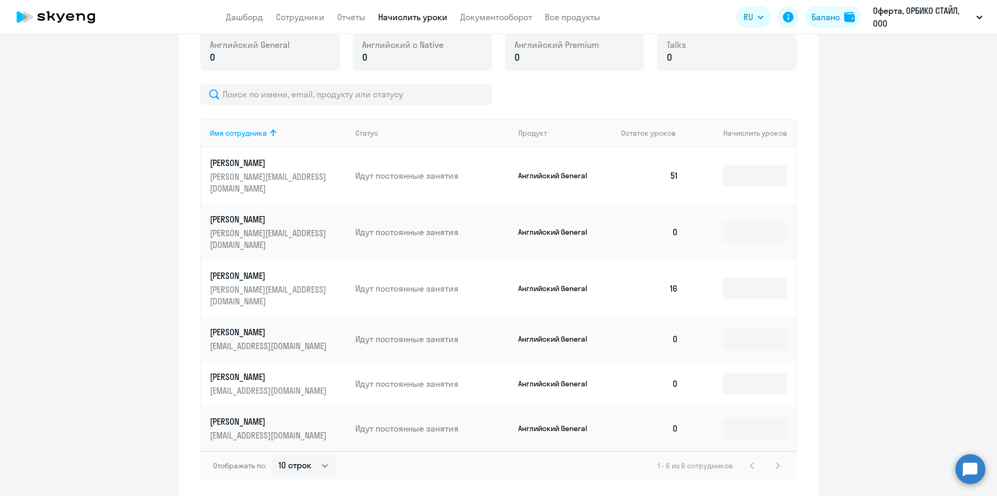
scroll to position [316, 0]
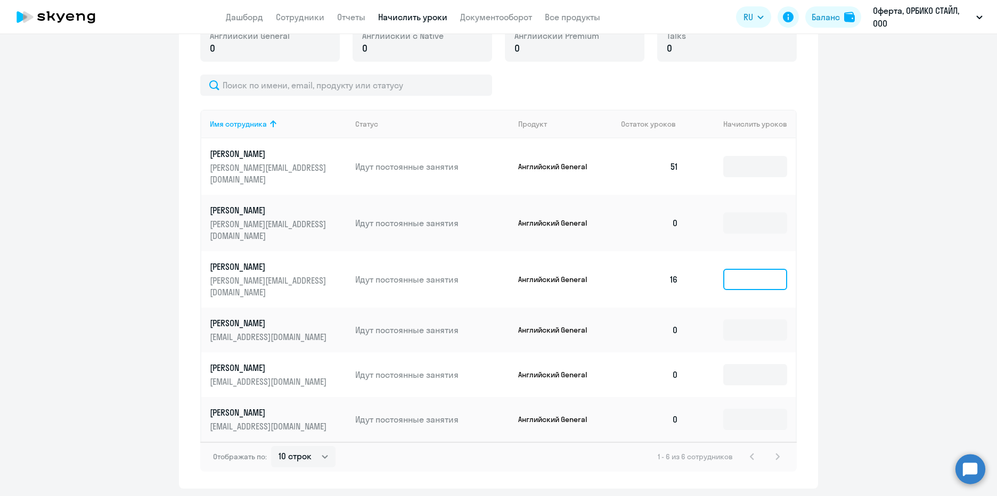
click at [744, 269] on input at bounding box center [755, 279] width 64 height 21
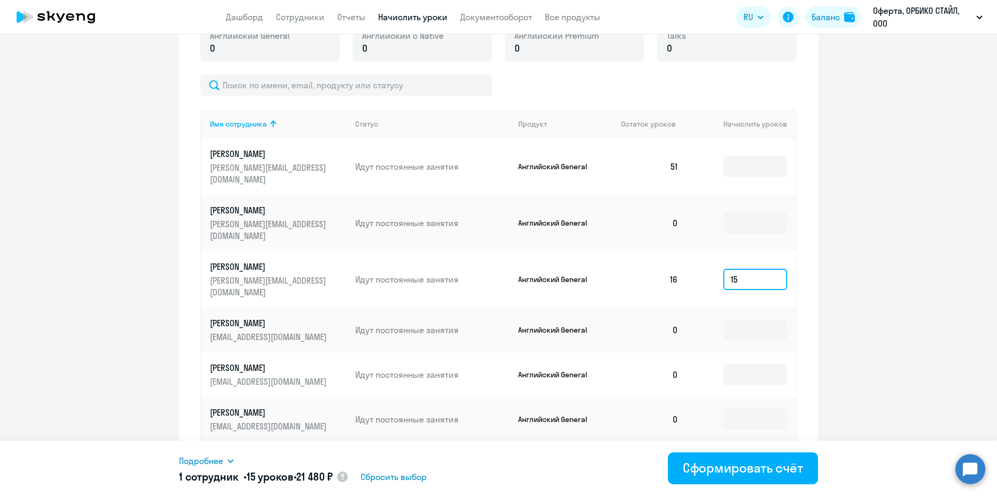
type input "15"
click at [975, 468] on circle at bounding box center [971, 469] width 30 height 30
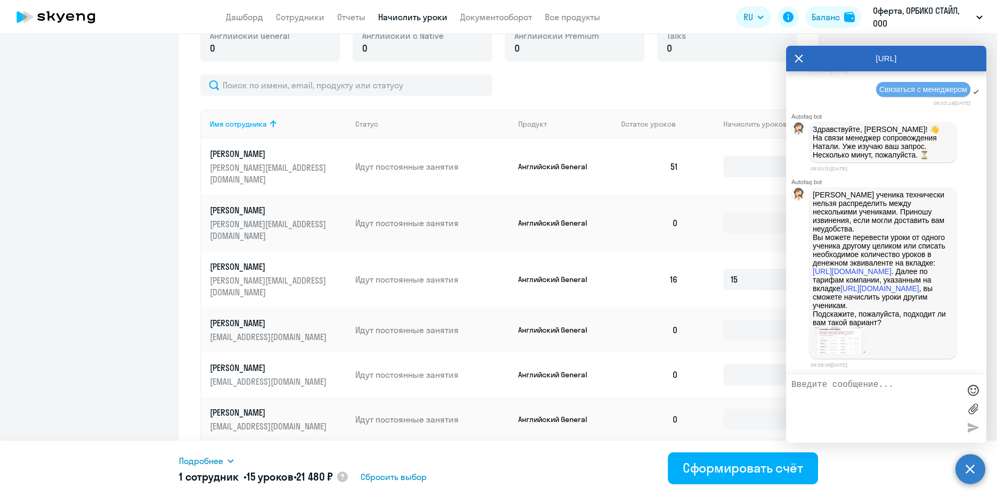
scroll to position [6765, 0]
click at [836, 348] on img at bounding box center [839, 340] width 53 height 27
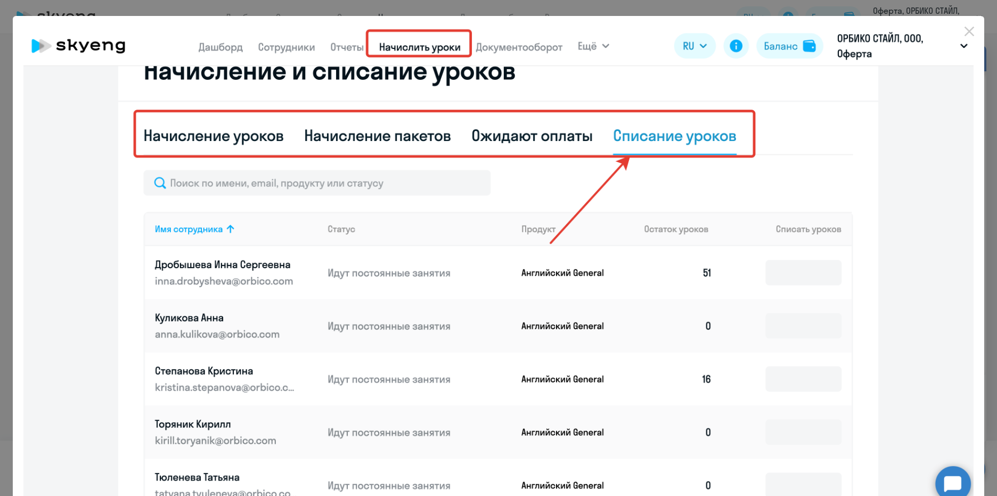
click at [968, 31] on icon "Close" at bounding box center [969, 31] width 17 height 17
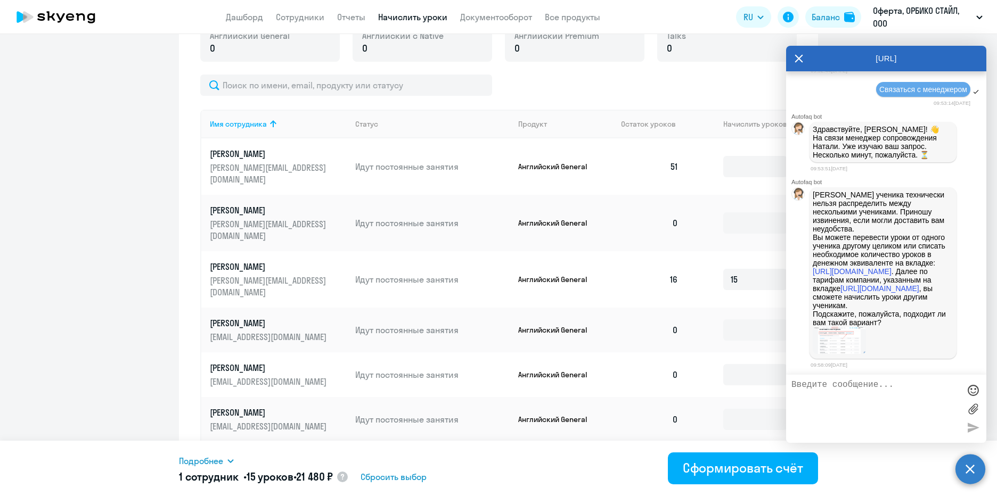
click at [845, 381] on textarea at bounding box center [876, 409] width 168 height 58
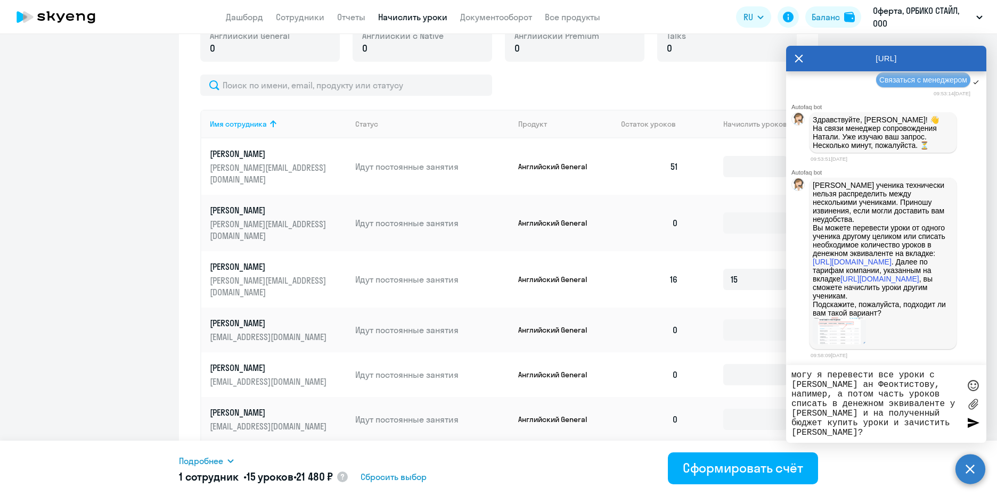
drag, startPoint x: 818, startPoint y: 389, endPoint x: 809, endPoint y: 399, distance: 13.2
click at [937, 426] on textarea "могу я перевести все уроки с Дробышевой ан Феоктистову, например, а потом часть…" at bounding box center [876, 404] width 168 height 67
click at [934, 422] on textarea "могу я перевести все уроки с Дробышевой ан Феоктистову, например, а потом часть…" at bounding box center [876, 404] width 168 height 67
type textarea "могу я перевести все уроки с Дробышевой ан Феоктистову, например, а потом часть…"
click at [971, 425] on div at bounding box center [973, 423] width 16 height 16
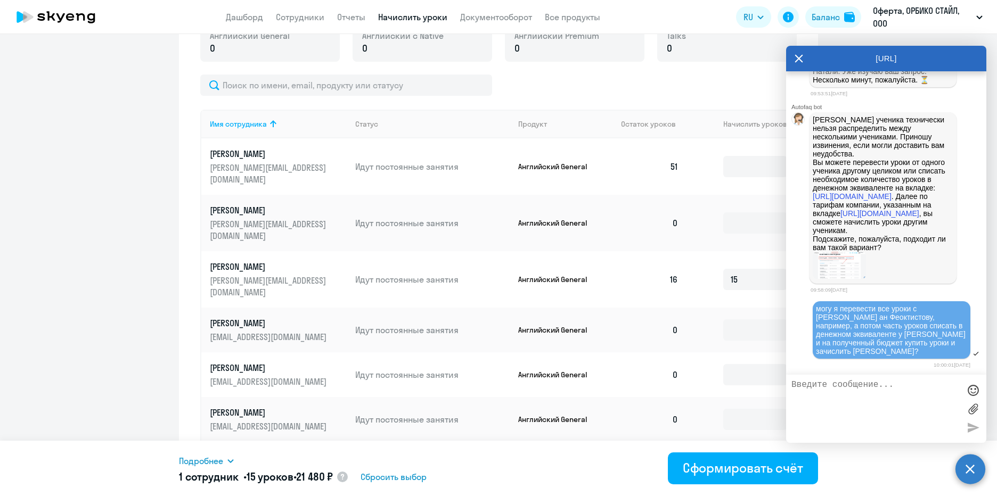
scroll to position [6840, 0]
